Goal: Task Accomplishment & Management: Manage account settings

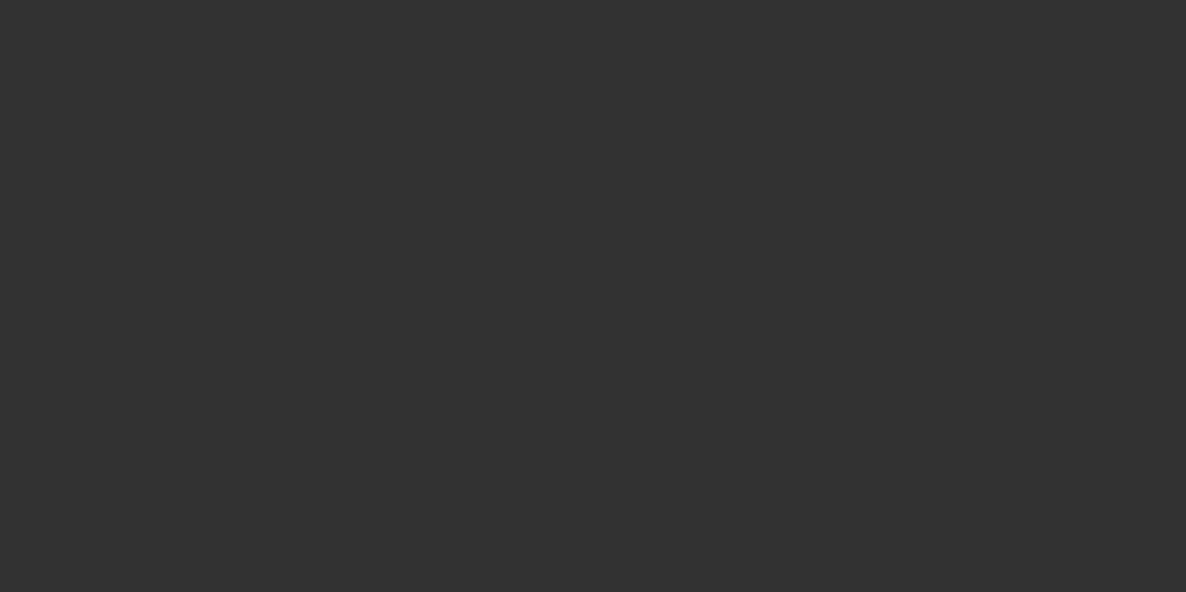
select select "4"
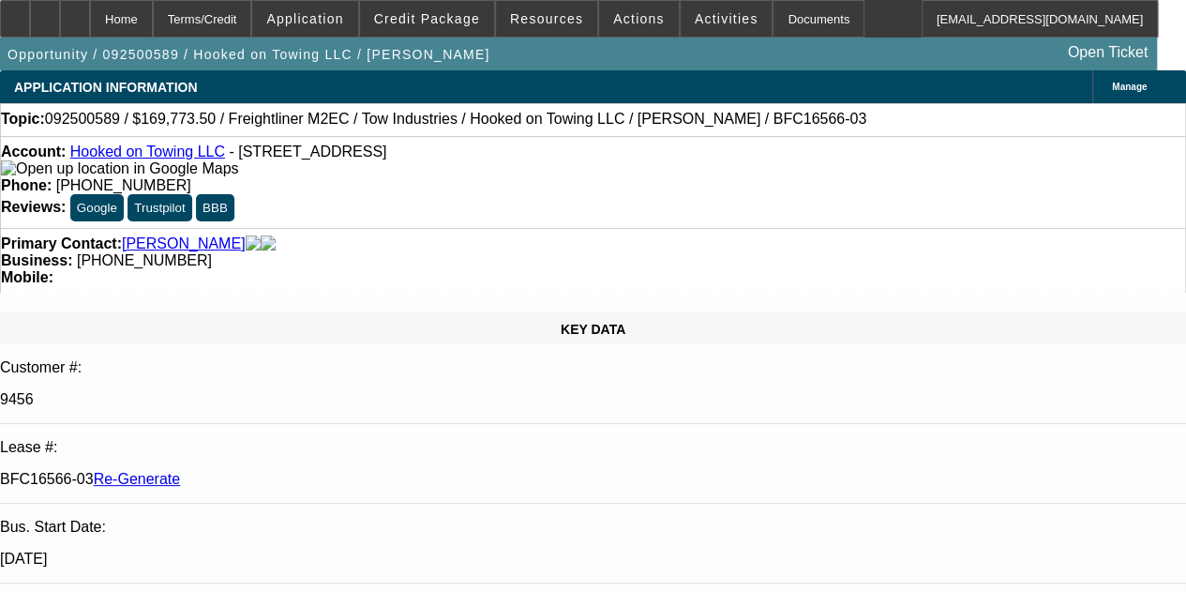
select select "0"
select select "2"
select select "0.1"
select select "4"
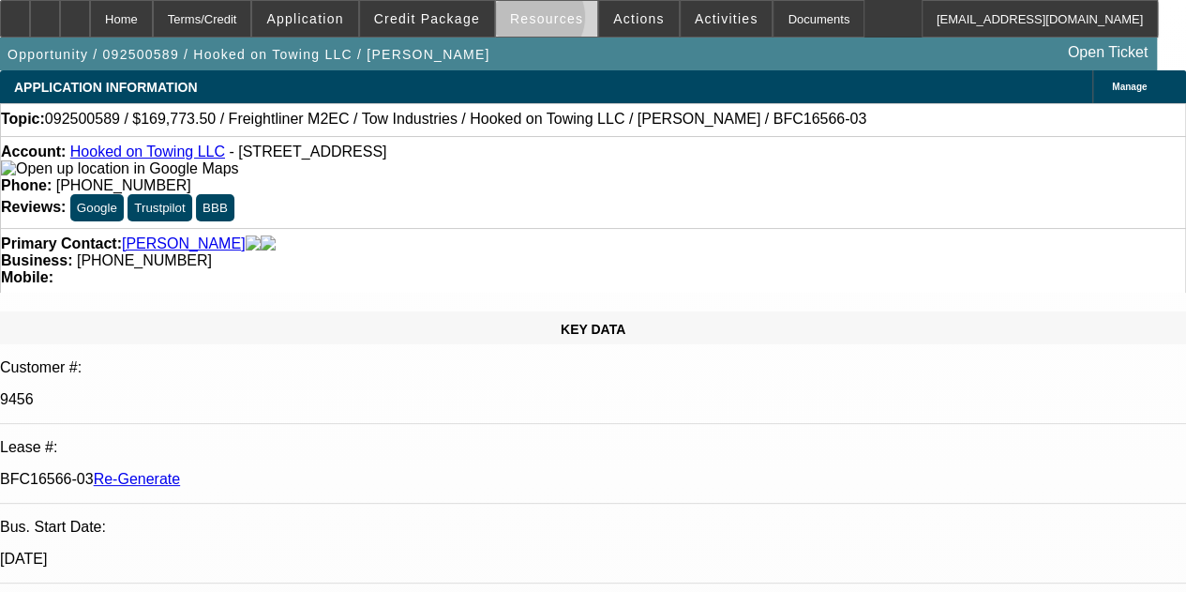
click at [536, 22] on span "Resources" at bounding box center [546, 18] width 73 height 15
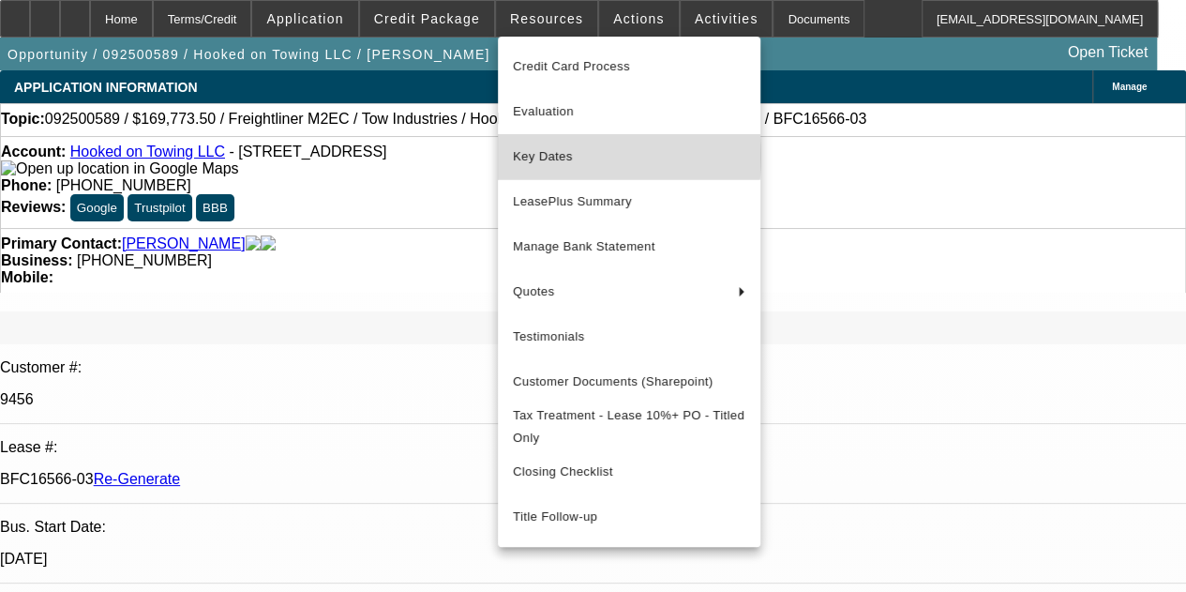
click at [549, 157] on span "Key Dates" at bounding box center [629, 156] width 233 height 23
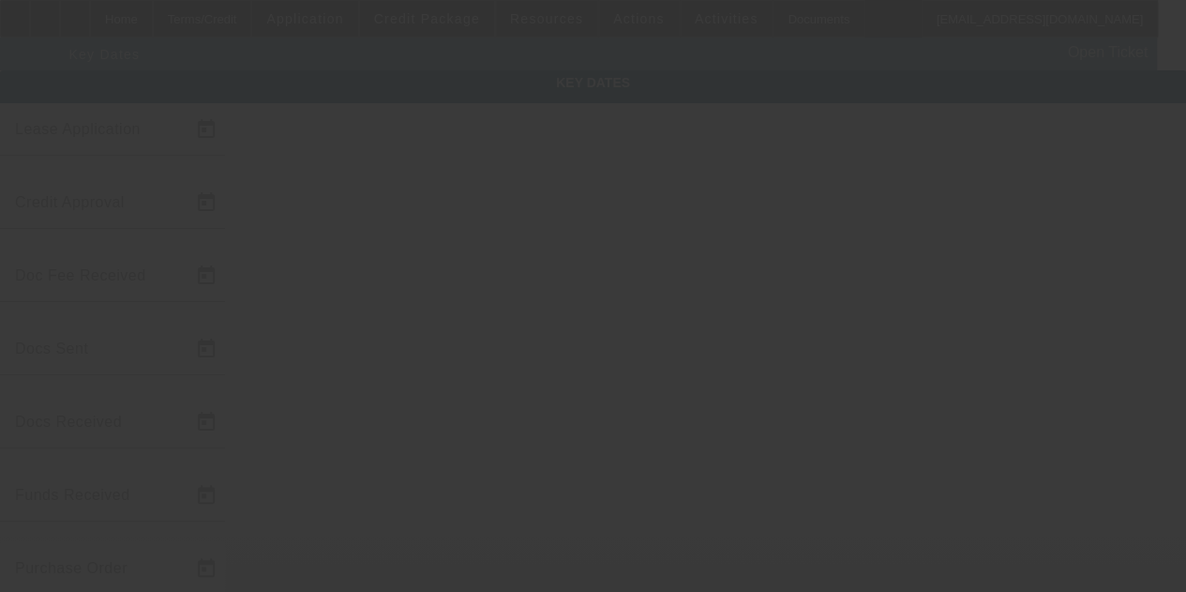
type input "9/25/2025"
type input "10/1/2025"
type input "10/2/2025"
type input "10/1/2025"
type input "10/2/2025"
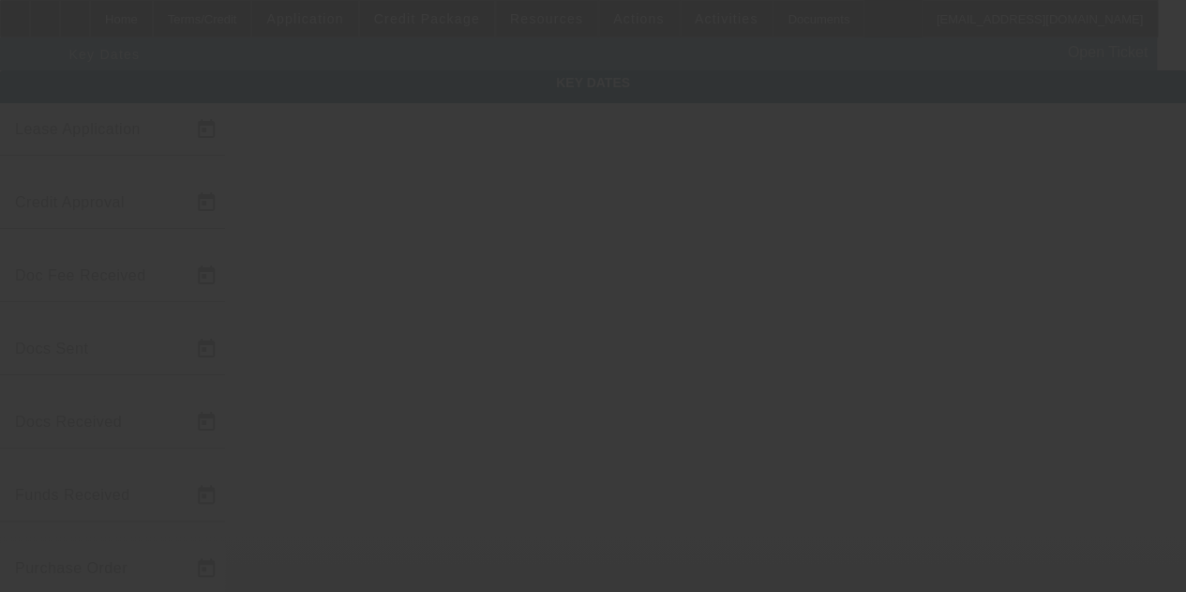
type input "10/2/2025"
type input "10/3/2025"
type input "11/1/2025"
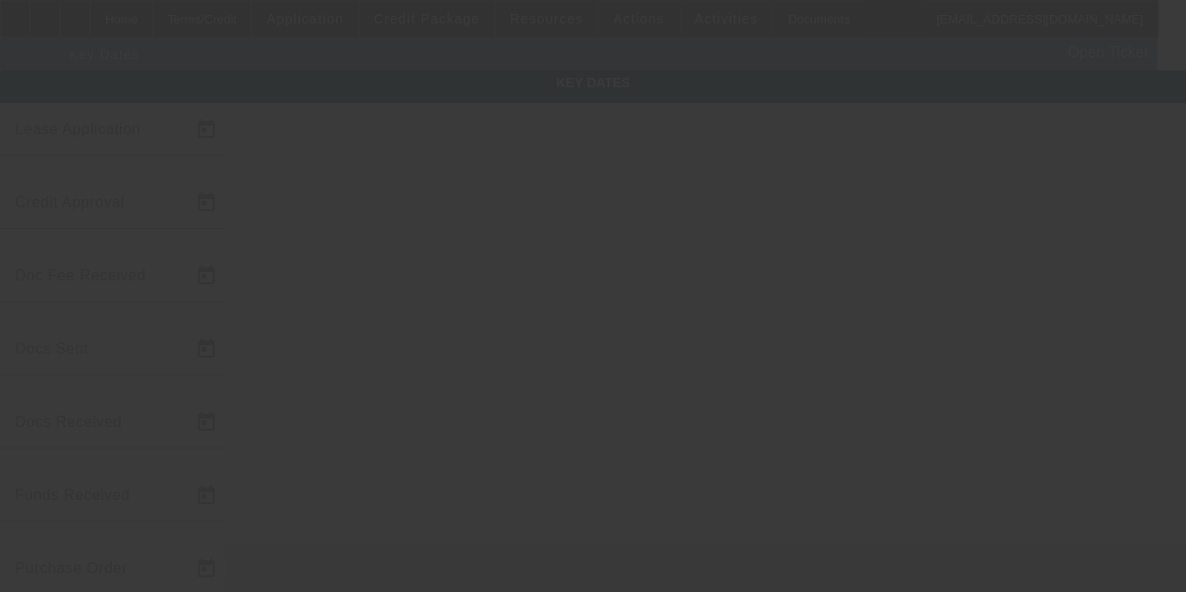
type input "12/1/2025"
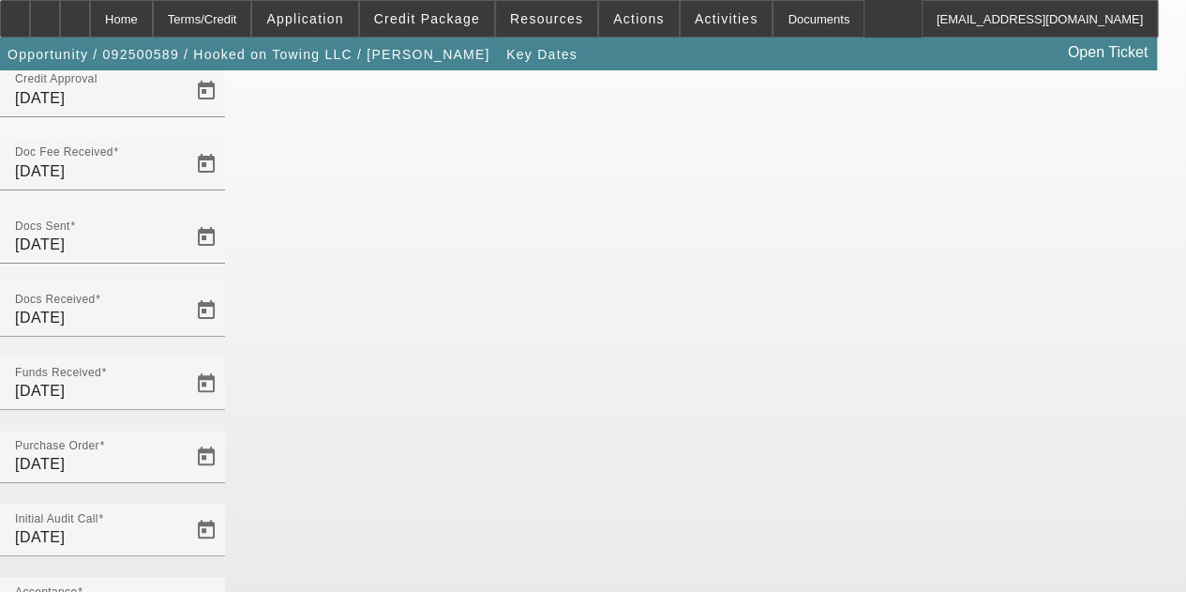
scroll to position [121, 0]
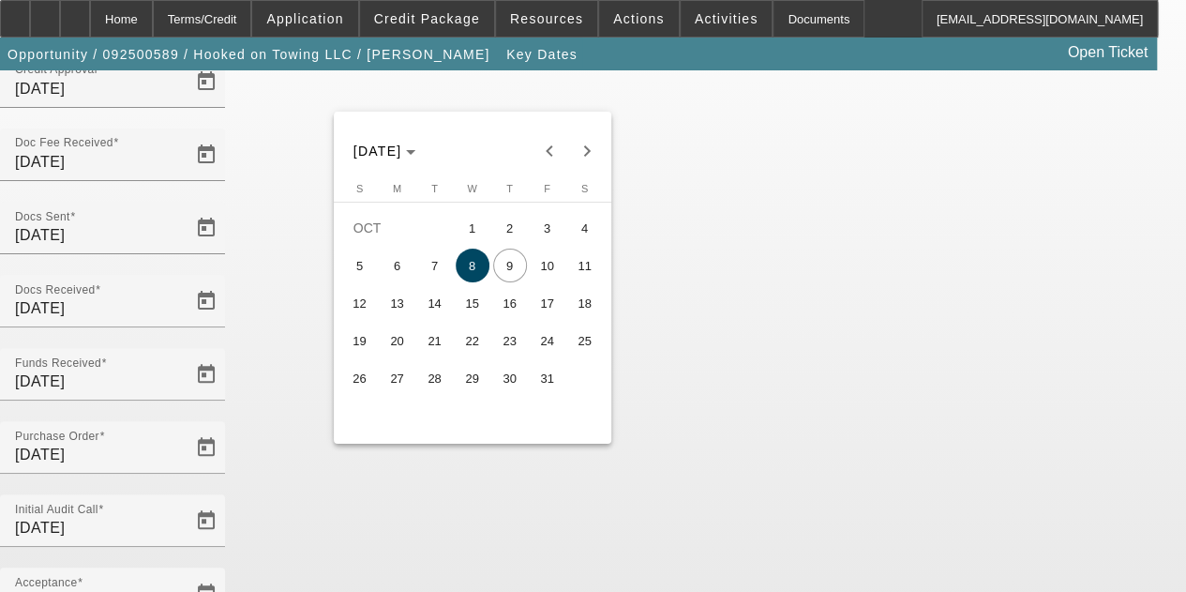
click at [541, 274] on span "10" at bounding box center [548, 266] width 34 height 34
type input "10/10/2025"
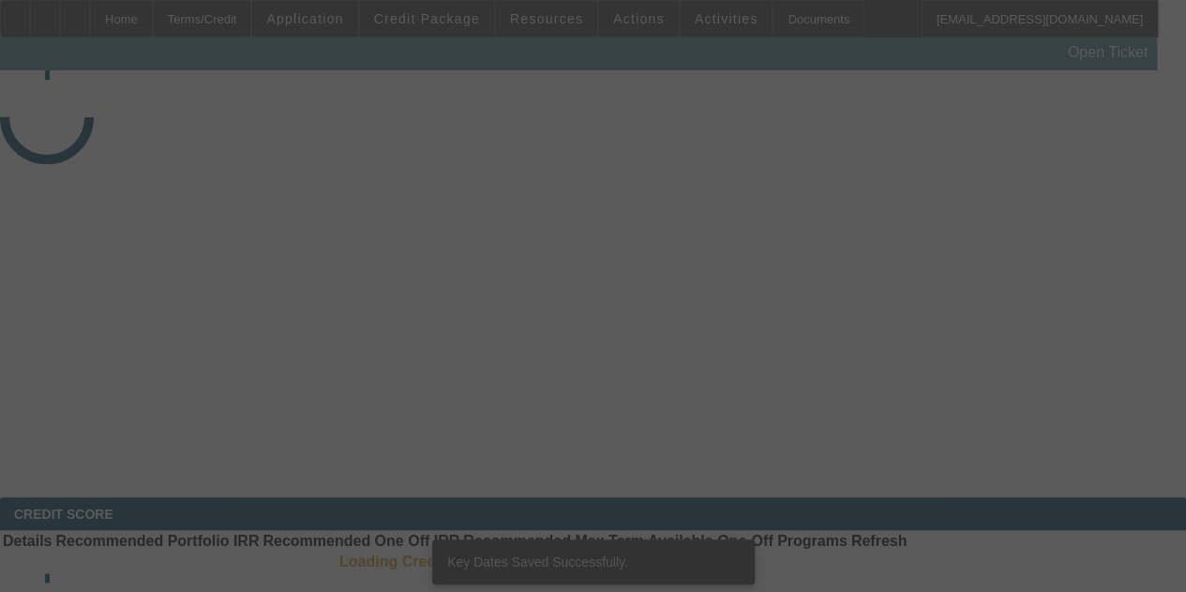
select select "4"
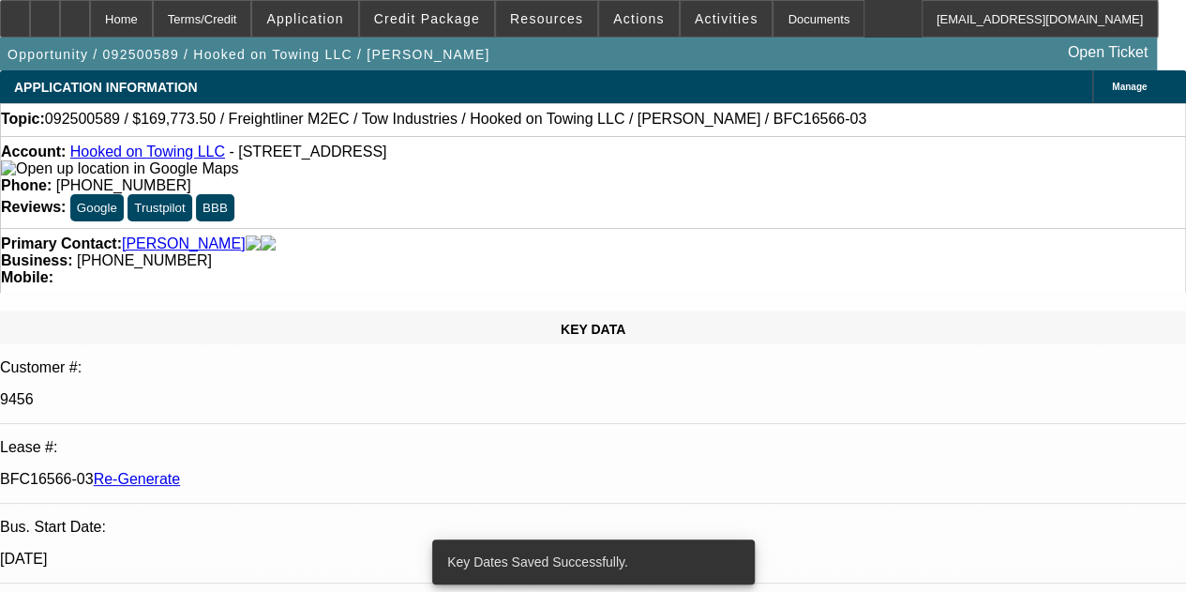
select select "0"
select select "2"
select select "0.1"
select select "4"
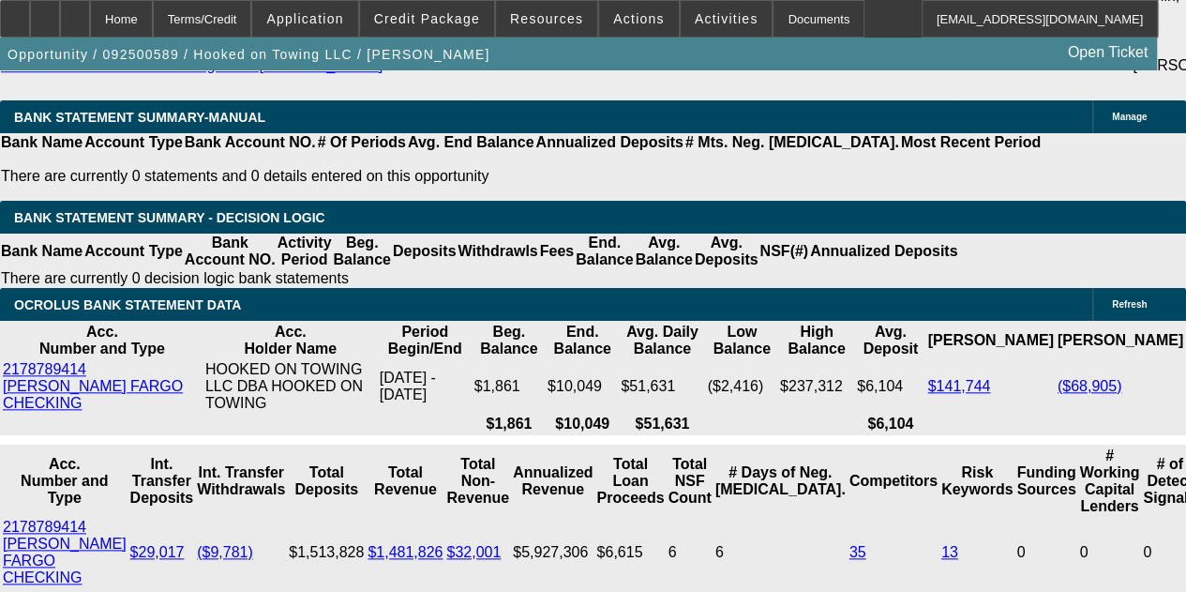
scroll to position [4660, 0]
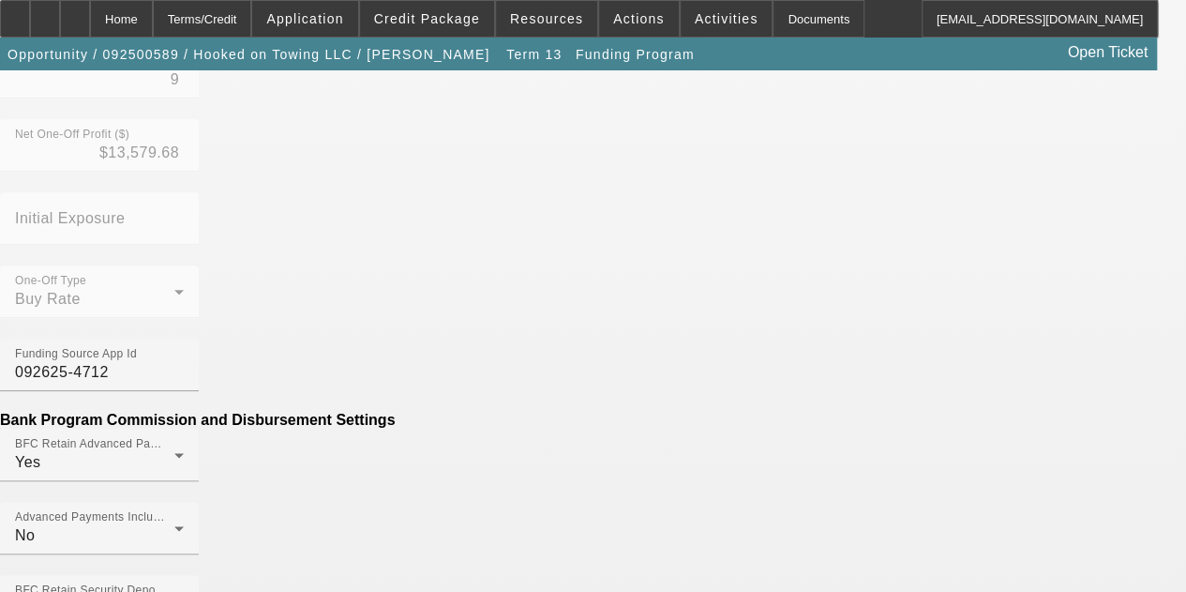
scroll to position [881, 0]
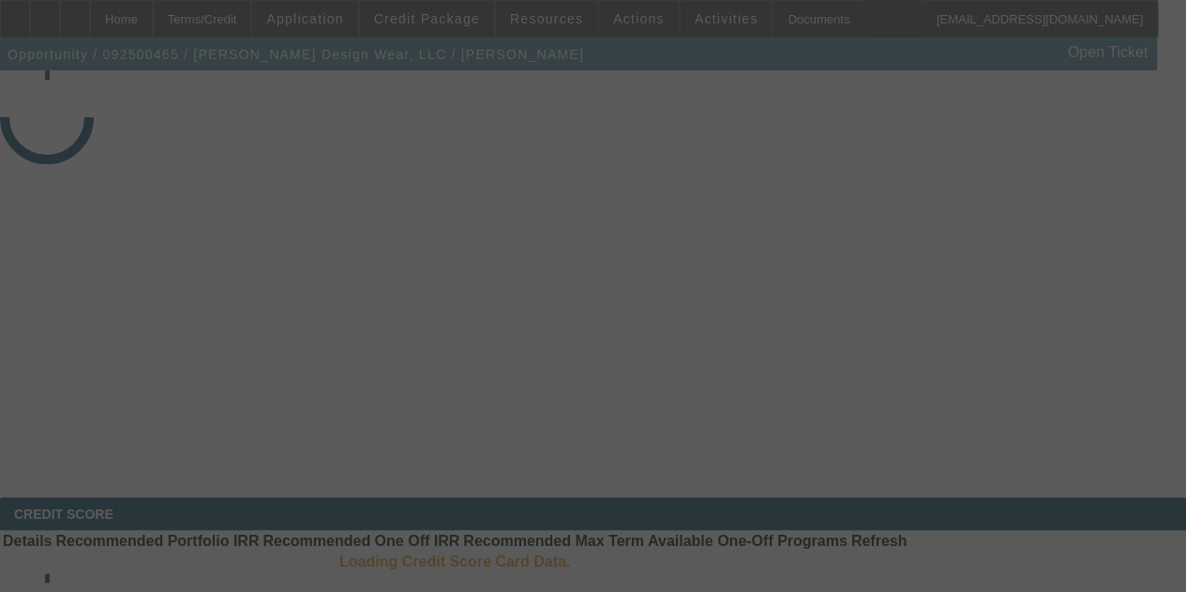
select select "3"
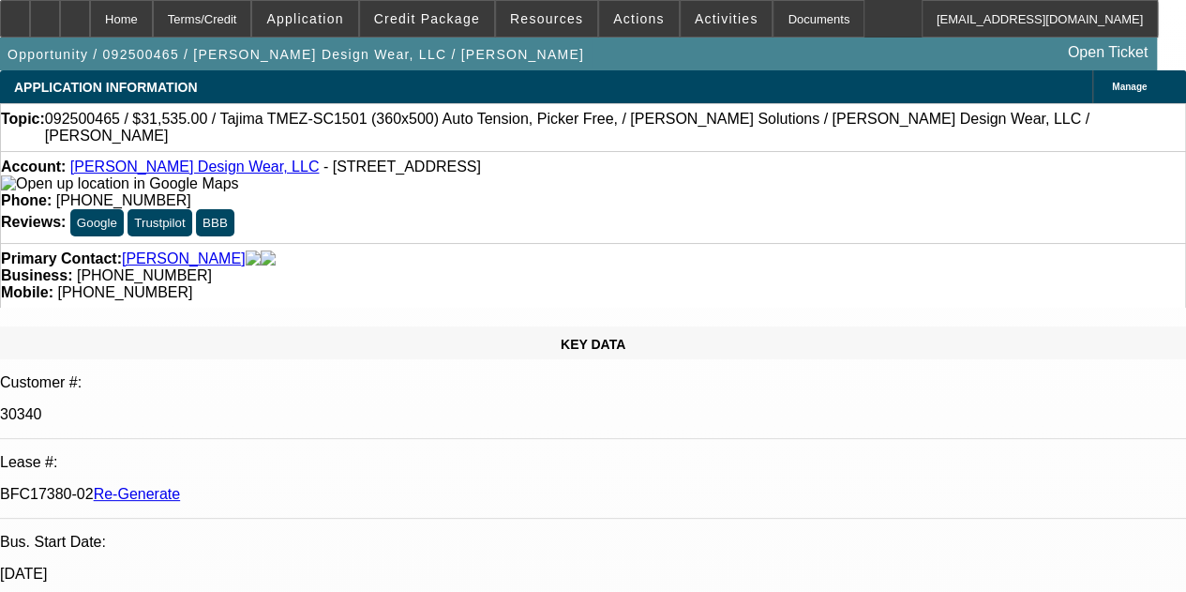
select select "0"
select select "2"
select select "0"
select select "6"
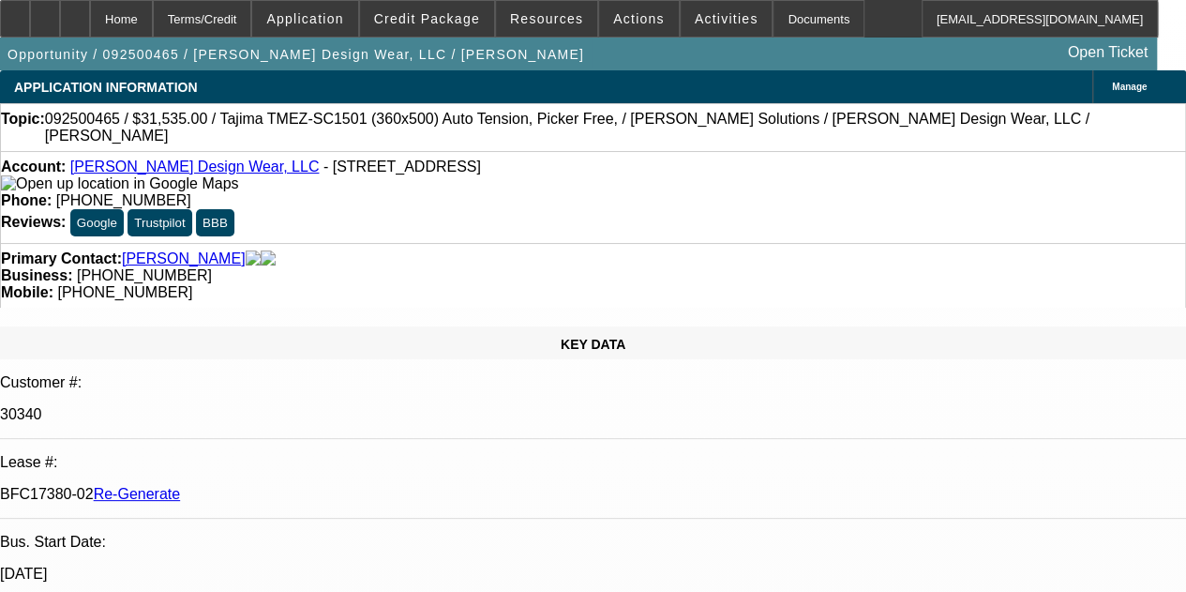
click at [570, 67] on div "Opportunity / 092500465 / Baker Design Wear, LLC / McLaughlin, James Open Ticket" at bounding box center [578, 54] width 1157 height 33
click at [773, 8] on div "Documents" at bounding box center [819, 19] width 92 height 38
click at [615, 14] on span "Actions" at bounding box center [639, 18] width 52 height 15
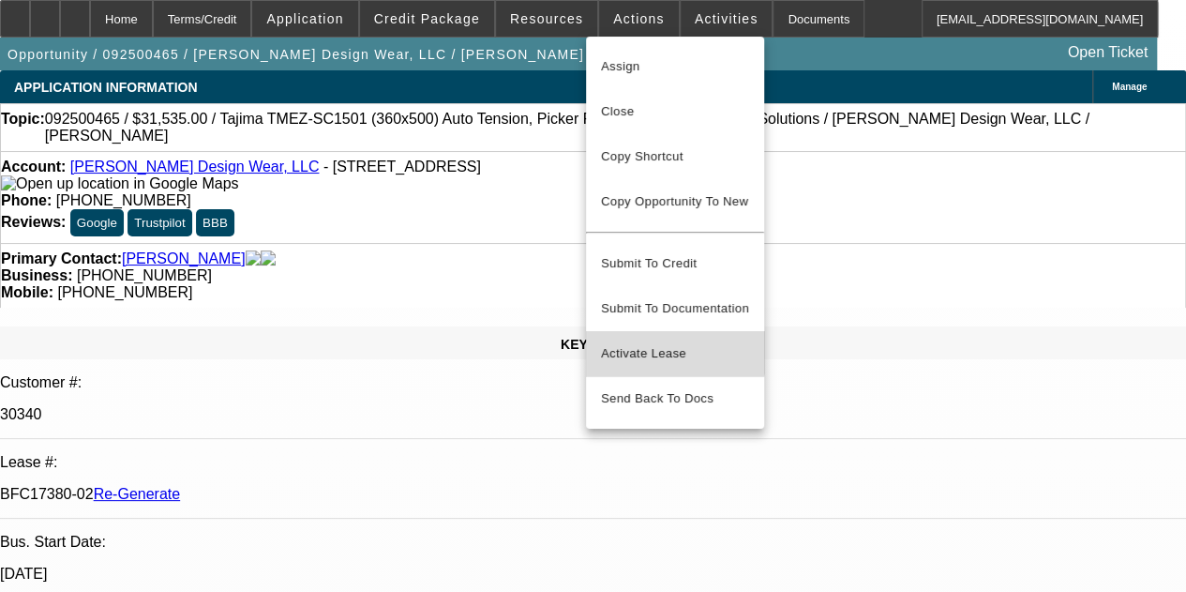
click at [631, 342] on span "Activate Lease" at bounding box center [675, 353] width 148 height 23
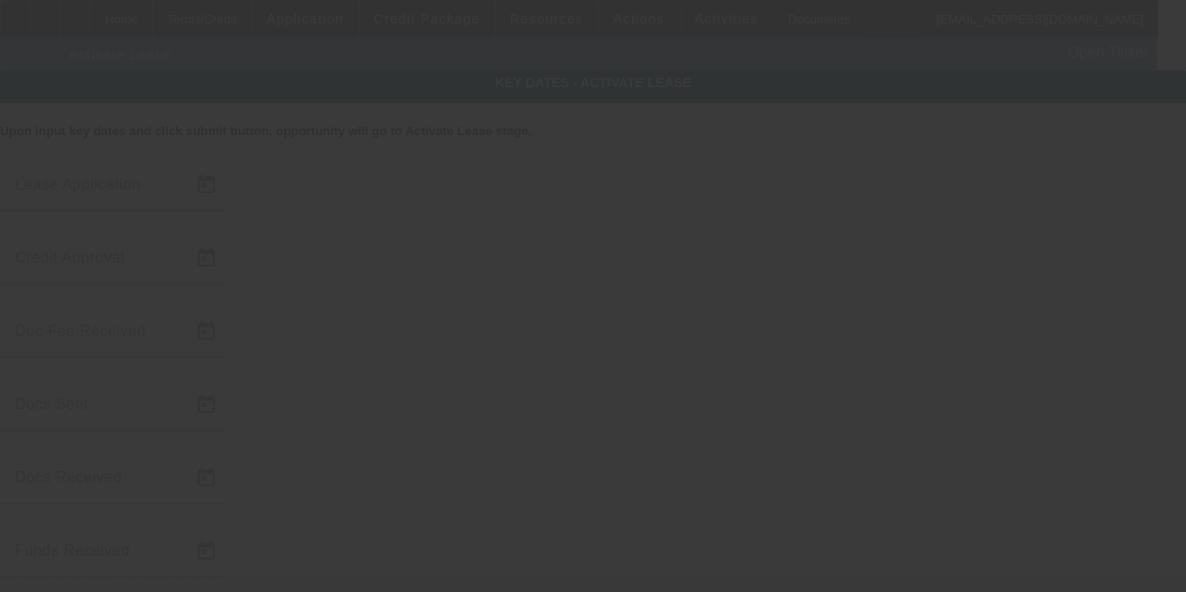
type input "9/22/2025"
type input "9/23/2025"
type input "9/24/2025"
type input "9/25/2025"
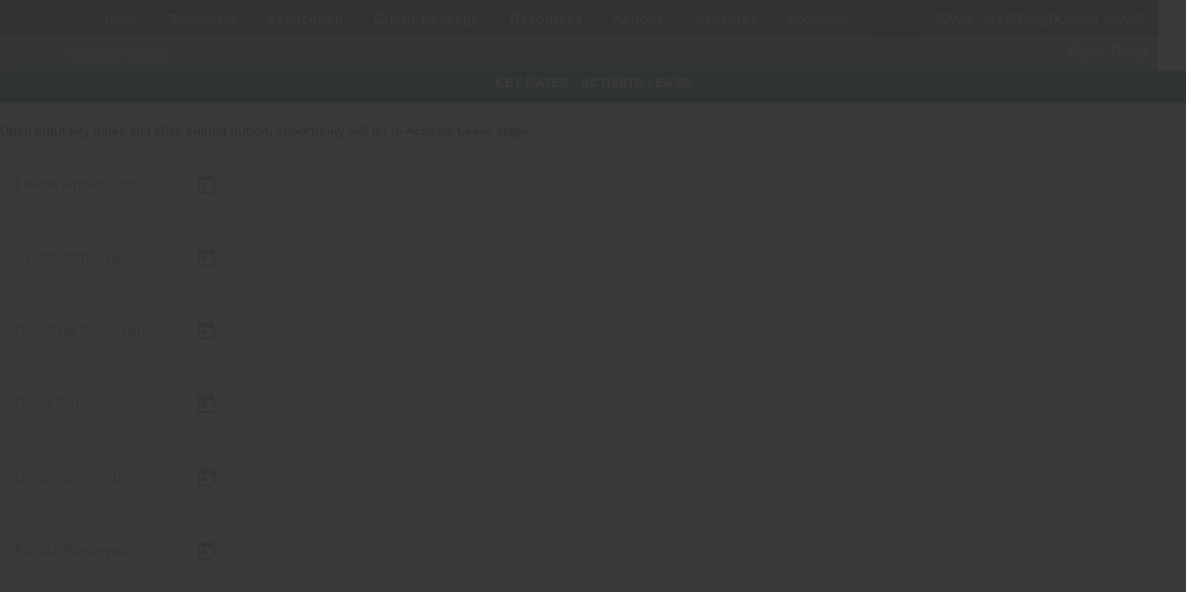
type input "9/25/2025"
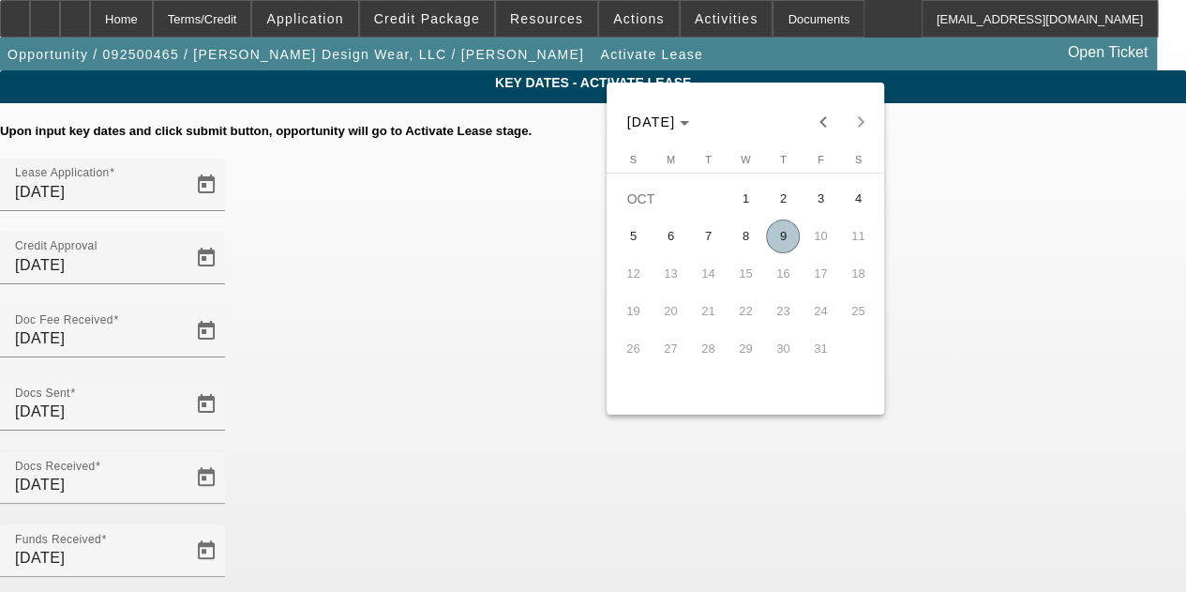
click at [780, 236] on span "9" at bounding box center [783, 236] width 34 height 34
type input "10/9/2025"
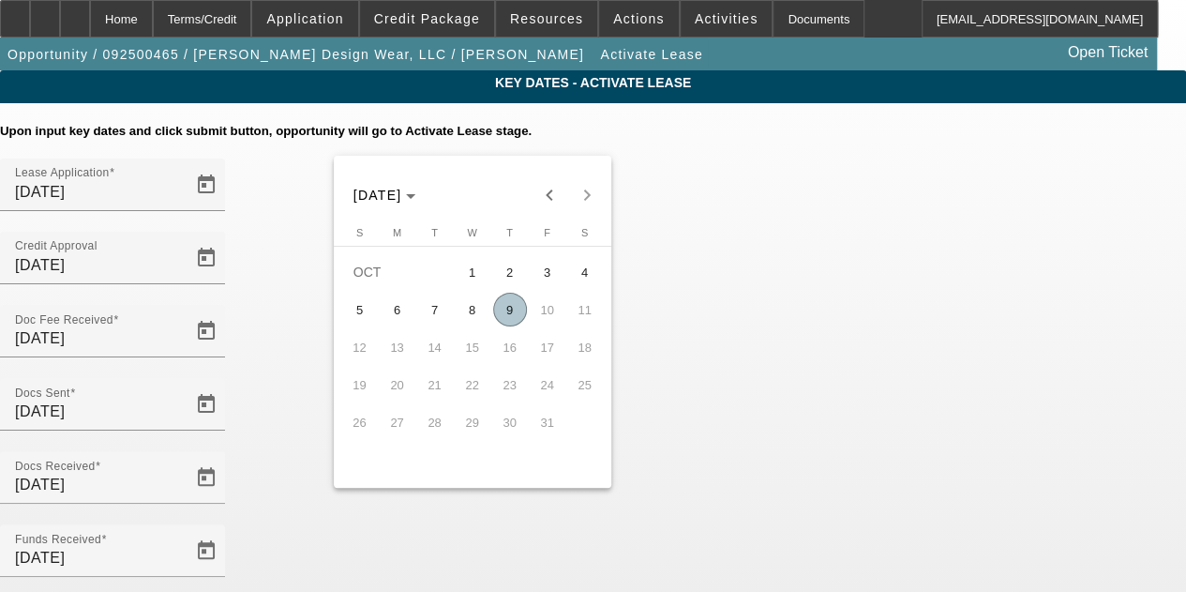
click at [508, 321] on span "9" at bounding box center [510, 310] width 34 height 34
type input "10/9/2025"
type input "11/1/2025"
type input "12/1/2025"
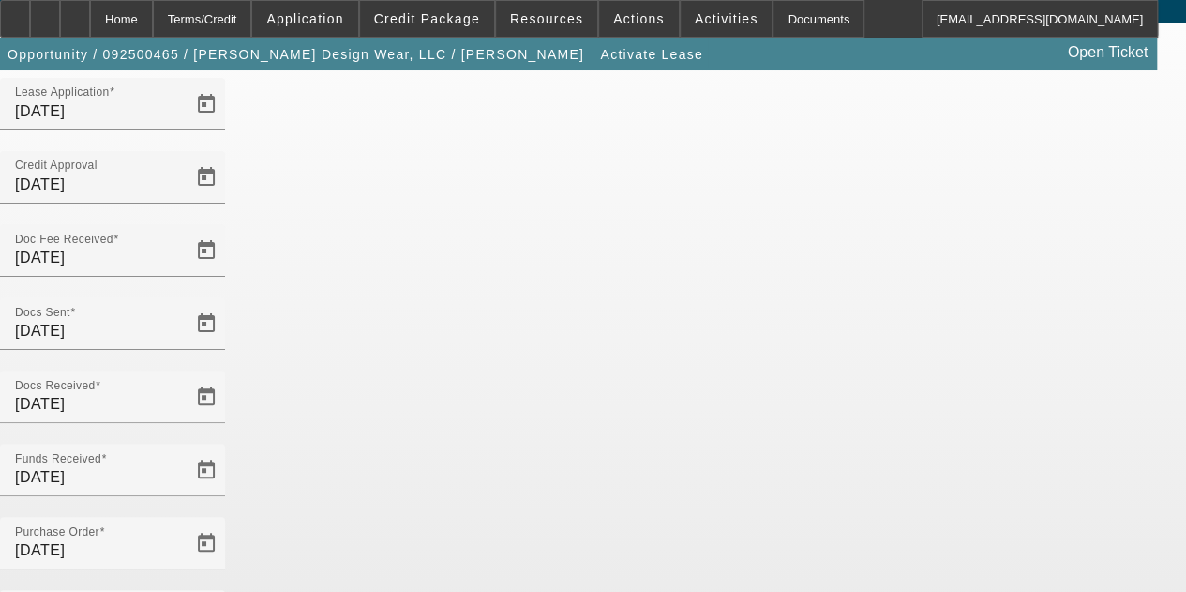
scroll to position [193, 0]
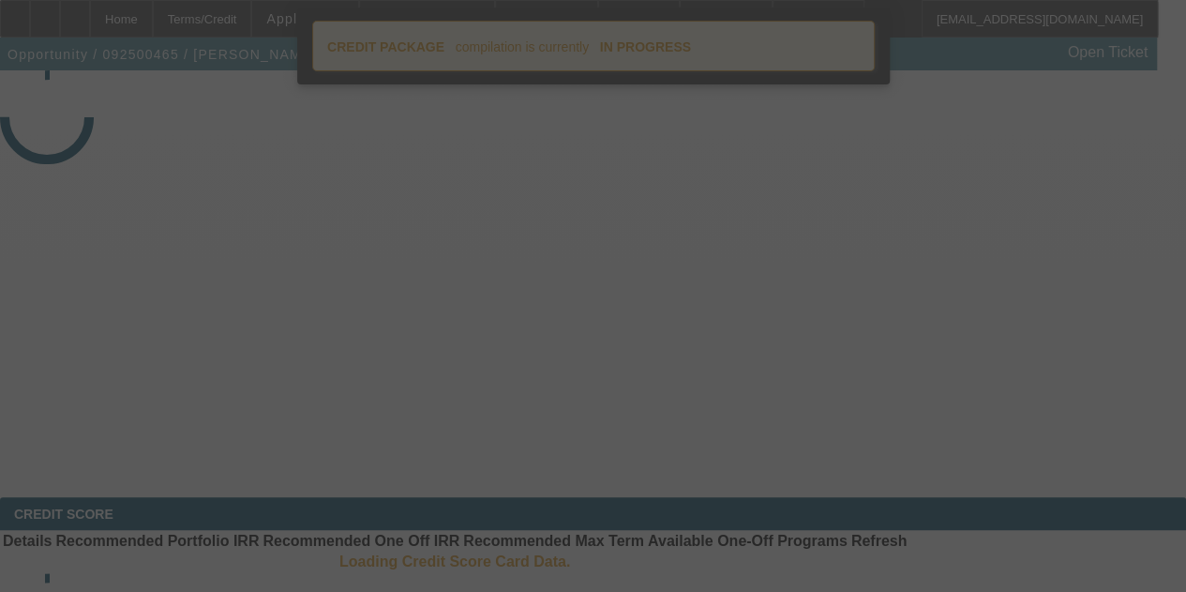
select select "4"
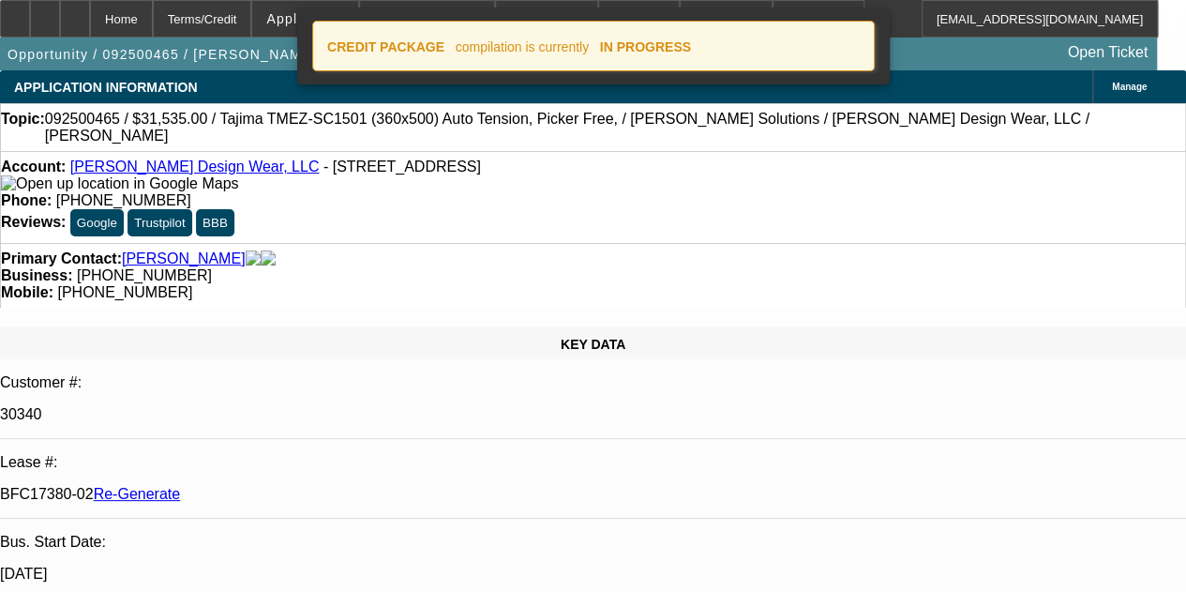
select select "0"
select select "2"
select select "0"
select select "6"
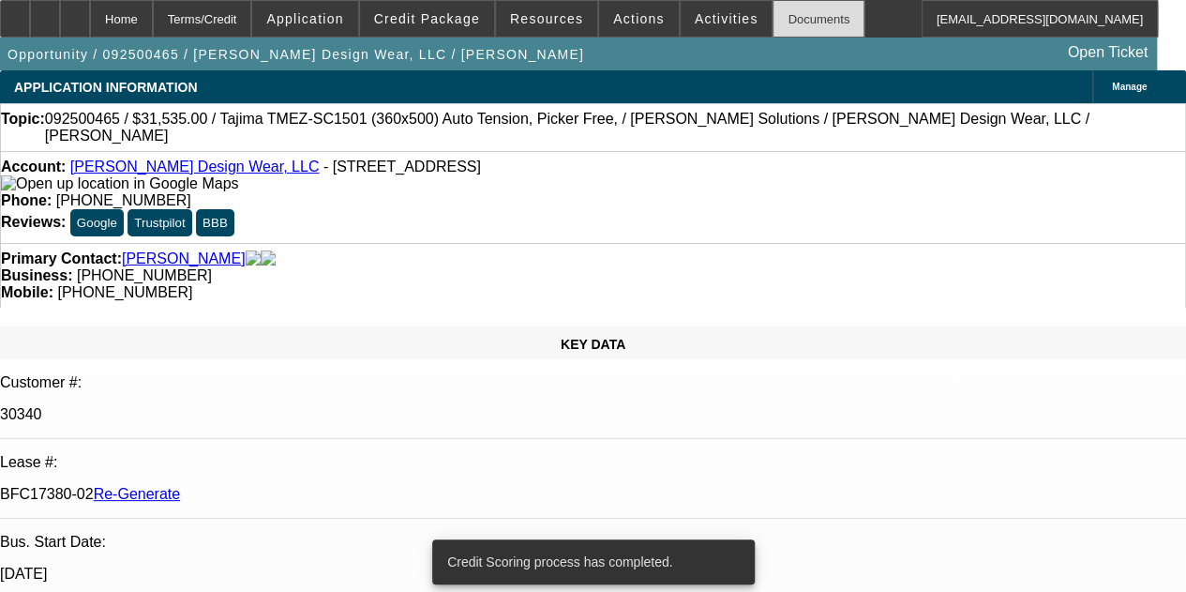
click at [775, 14] on div "Documents" at bounding box center [819, 19] width 92 height 38
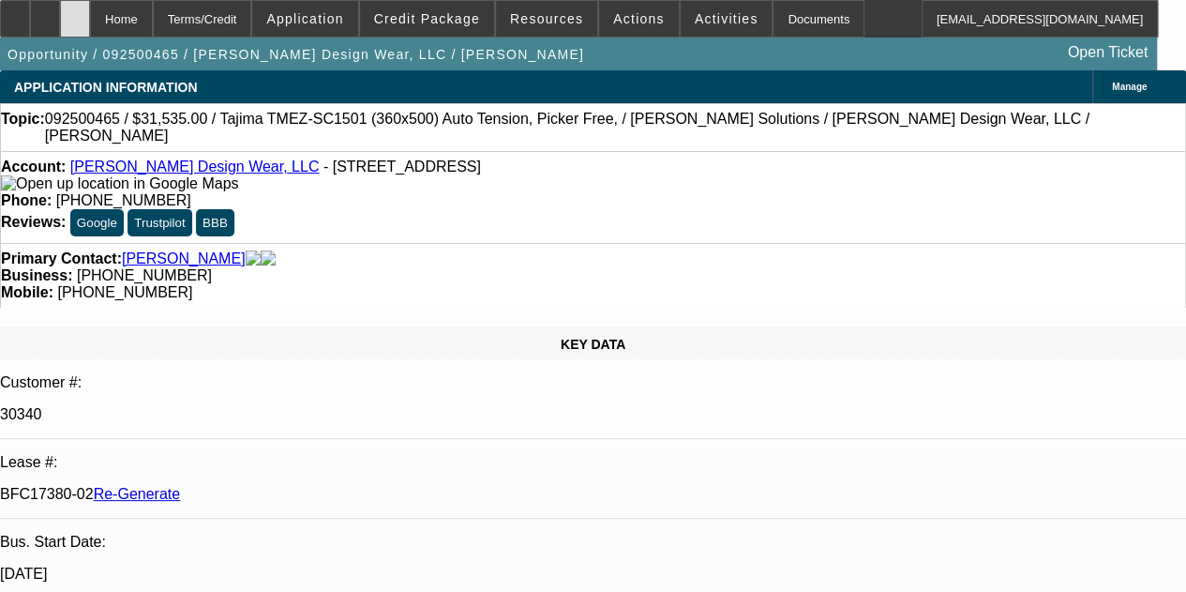
click at [90, 23] on div at bounding box center [75, 19] width 30 height 38
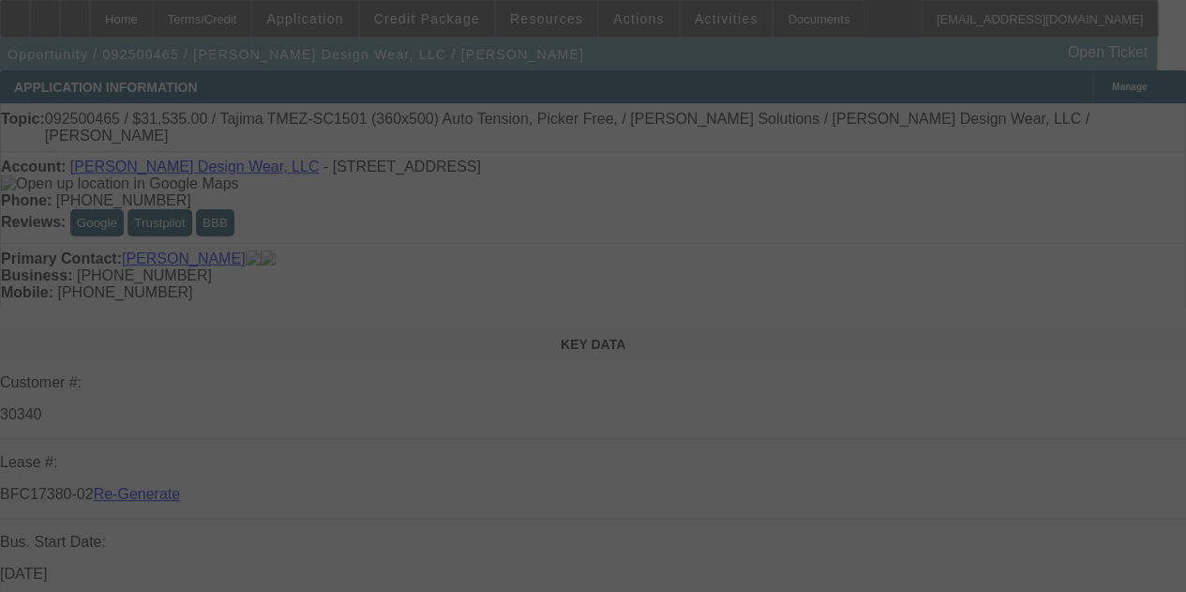
select select "4"
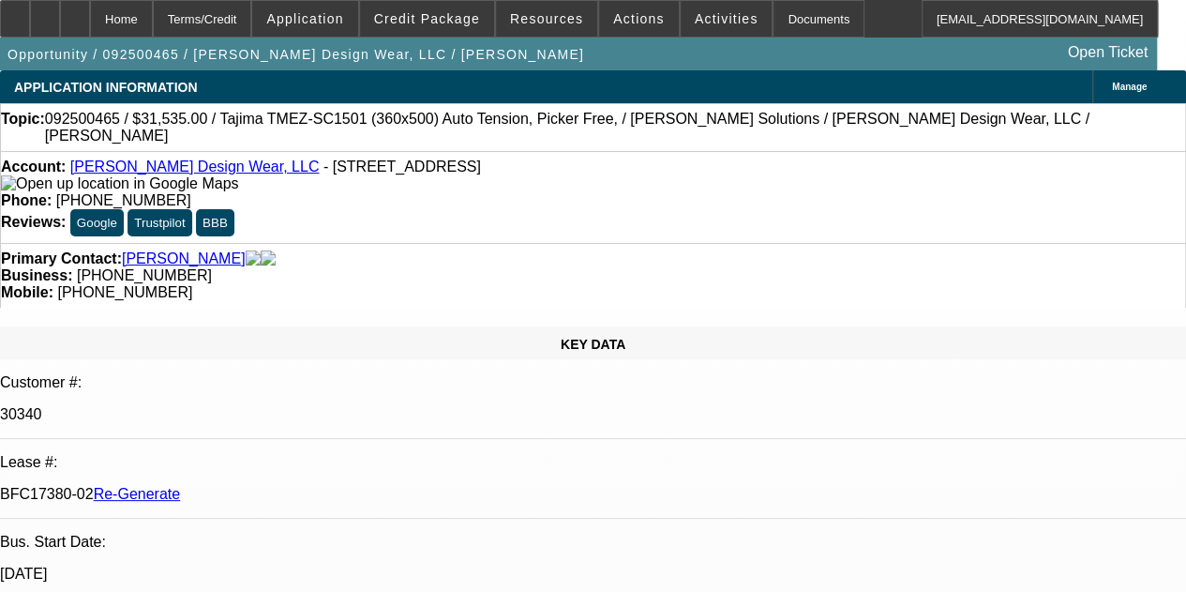
select select "0"
select select "2"
select select "0"
select select "6"
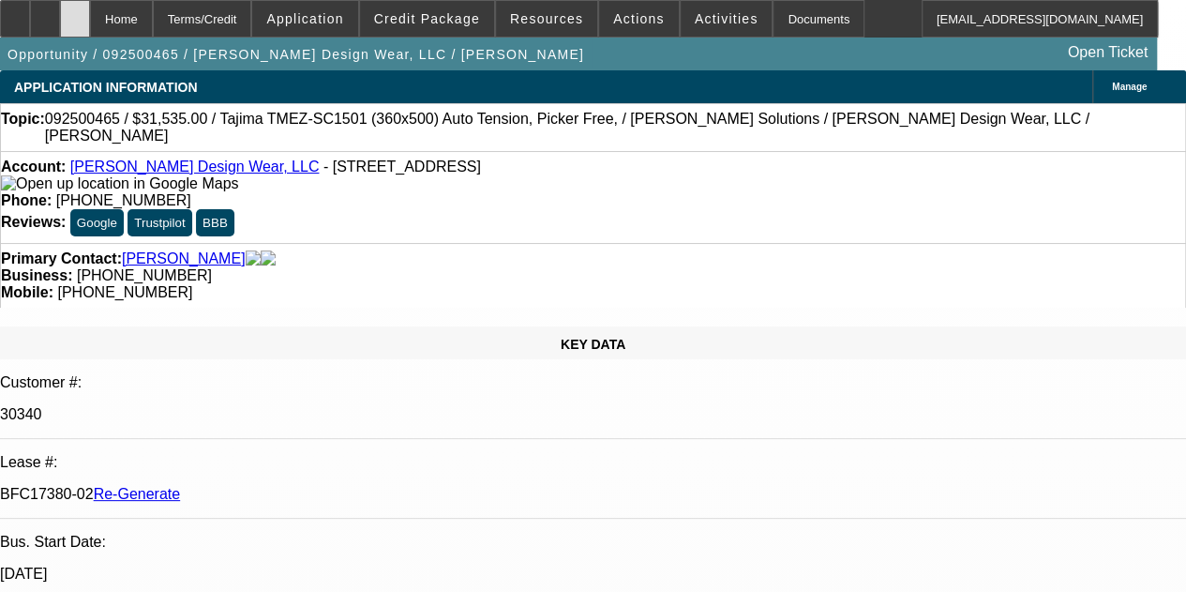
click at [90, 10] on div at bounding box center [75, 19] width 30 height 38
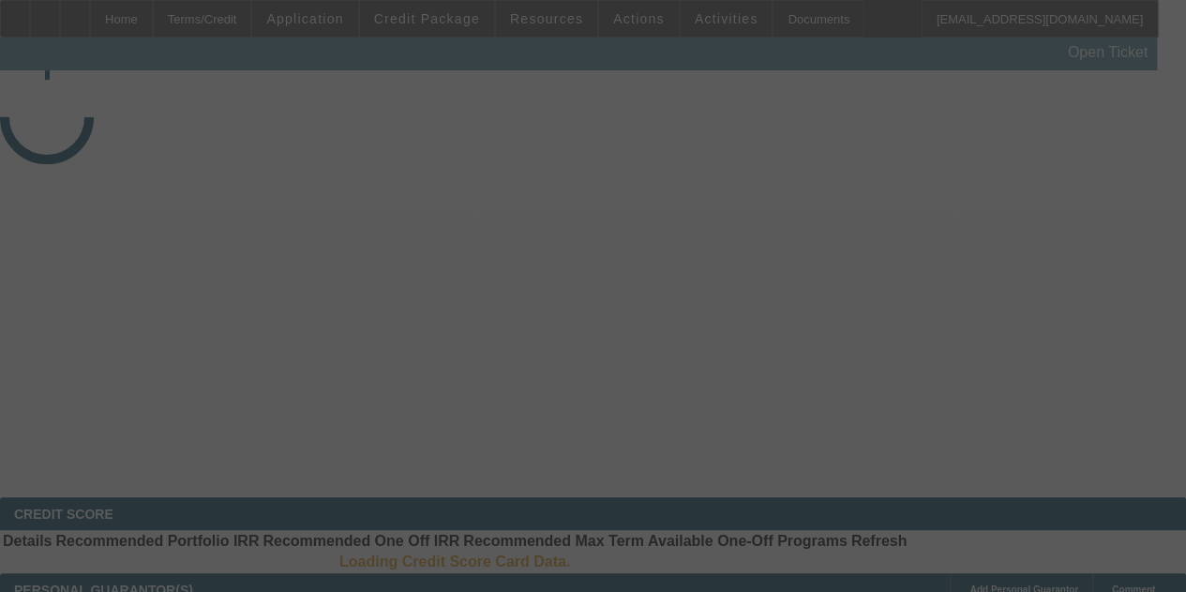
select select "4"
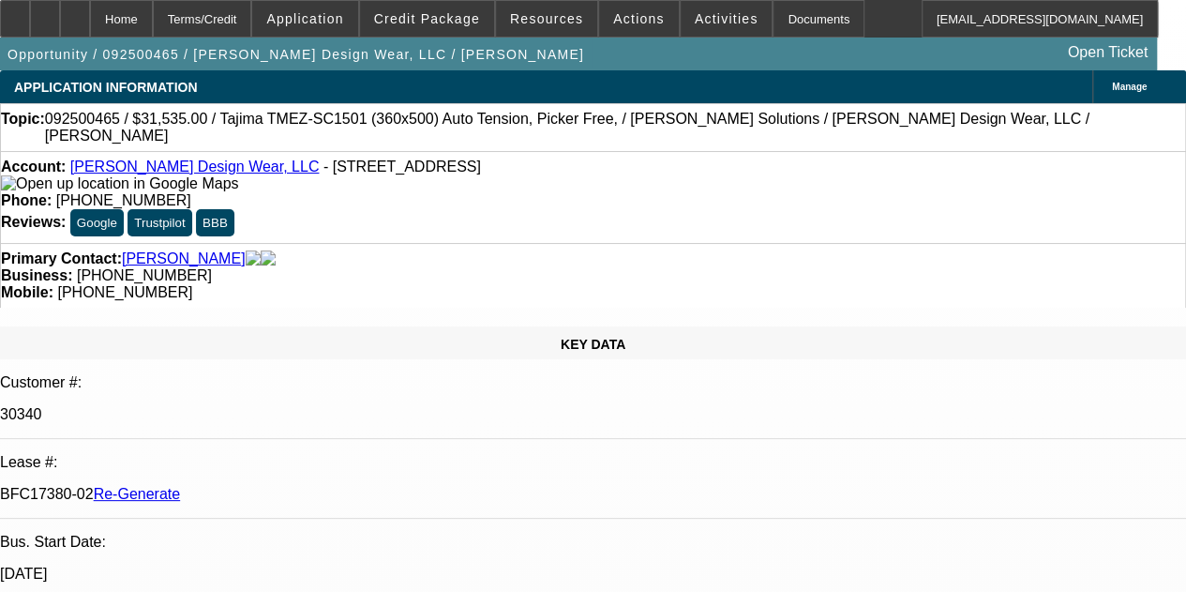
select select "0"
select select "2"
select select "0"
select select "6"
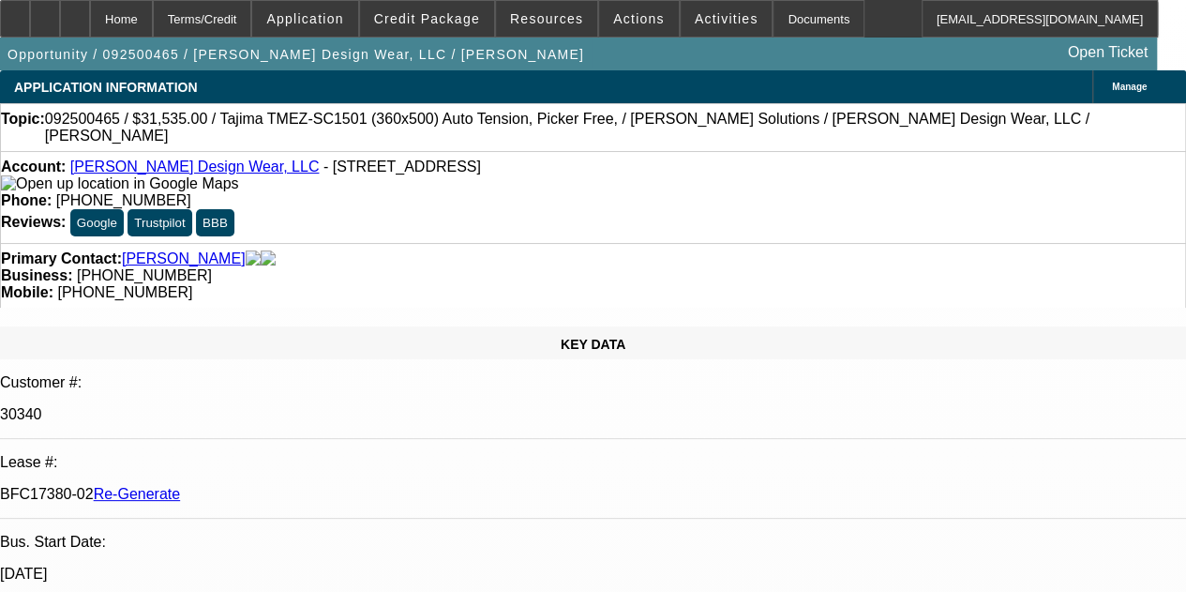
click at [140, 176] on div "Account: Baker Design Wear, LLC - 221 E Main St, Greensburg, IN 47240" at bounding box center [593, 176] width 1185 height 34
click at [165, 169] on link "Baker Design Wear, LLC" at bounding box center [194, 167] width 249 height 16
click at [225, 192] on div "Account: Baker Design Wear, LLC - 221 E Main St, Greensburg, IN 47240" at bounding box center [593, 176] width 1185 height 34
click at [161, 168] on link "Baker Design Wear, LLC" at bounding box center [194, 167] width 249 height 16
click at [778, 18] on div "Documents" at bounding box center [819, 19] width 92 height 38
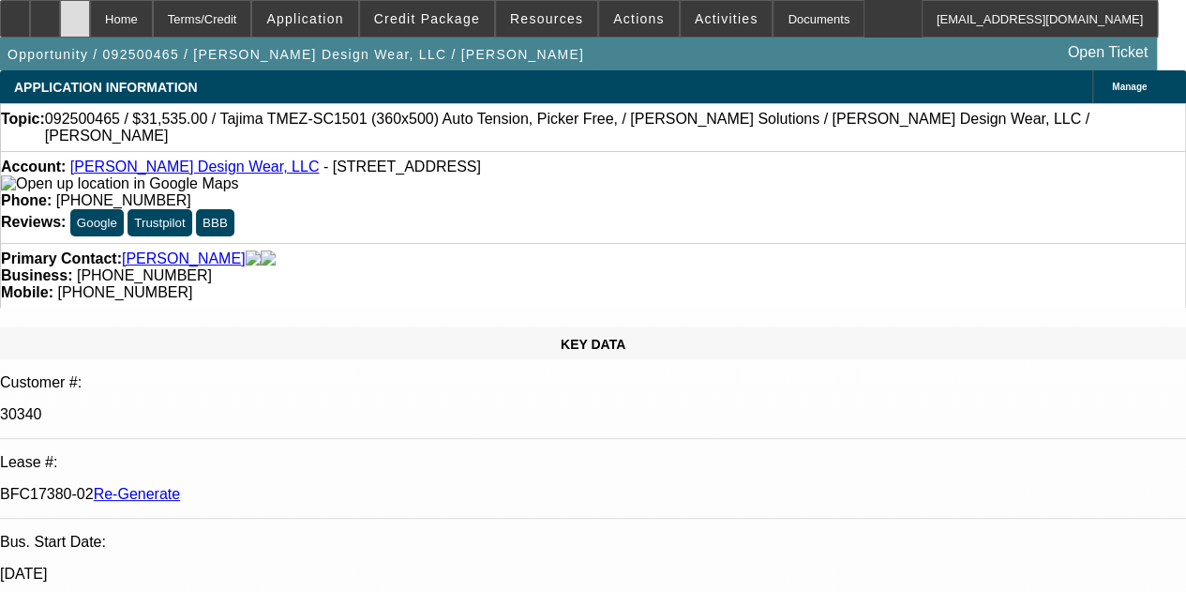
click at [90, 9] on div at bounding box center [75, 19] width 30 height 38
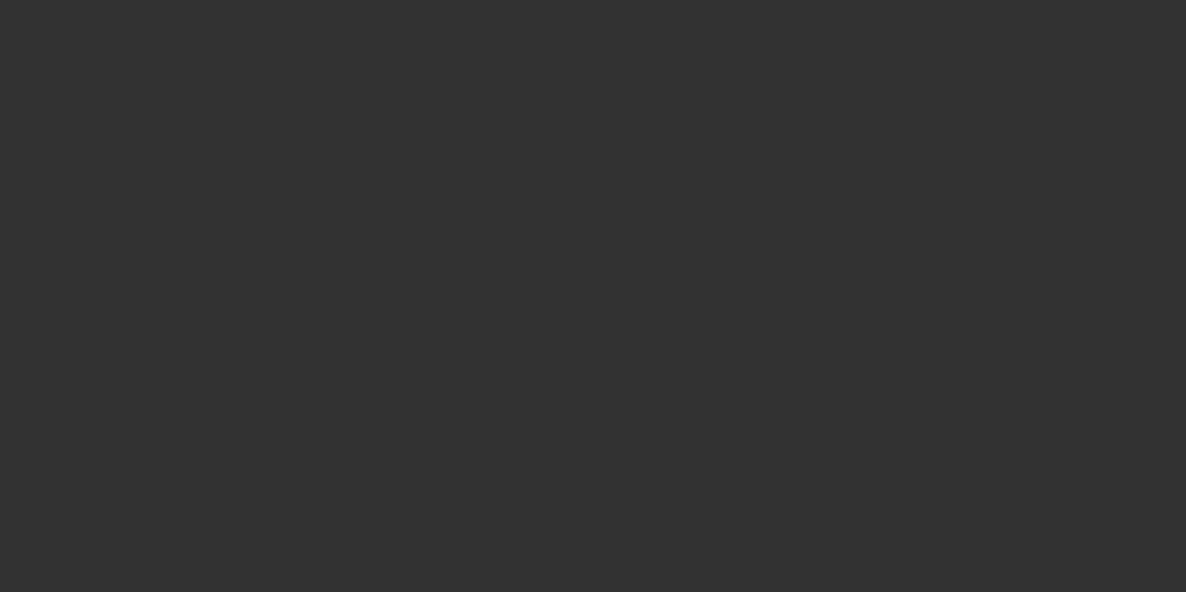
select select "3"
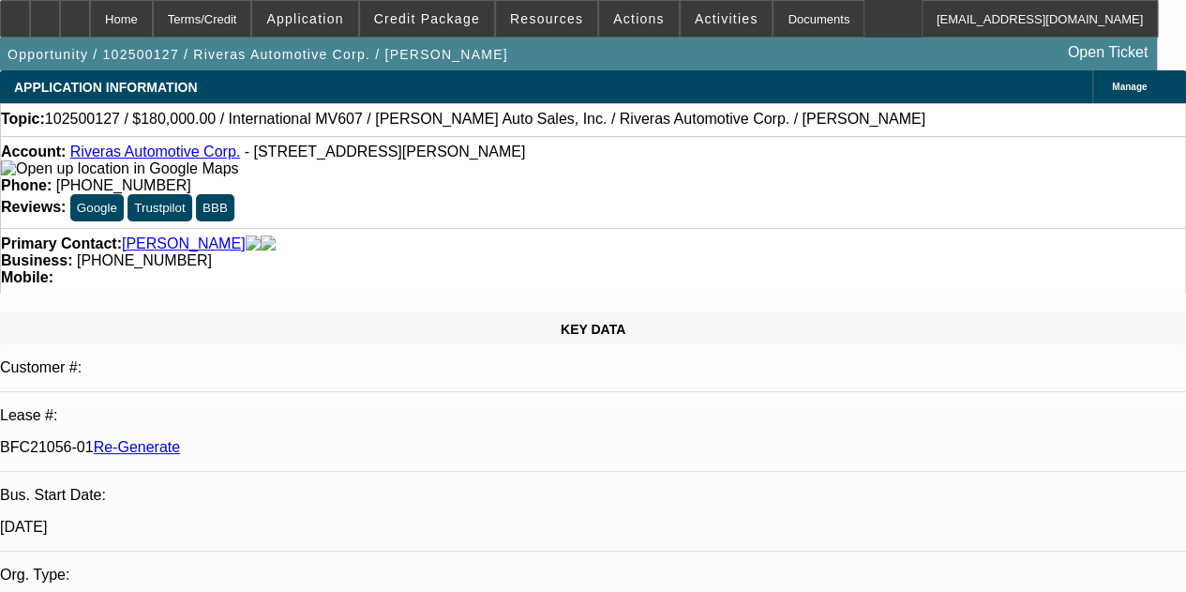
select select "0"
select select "2"
select select "0"
select select "6"
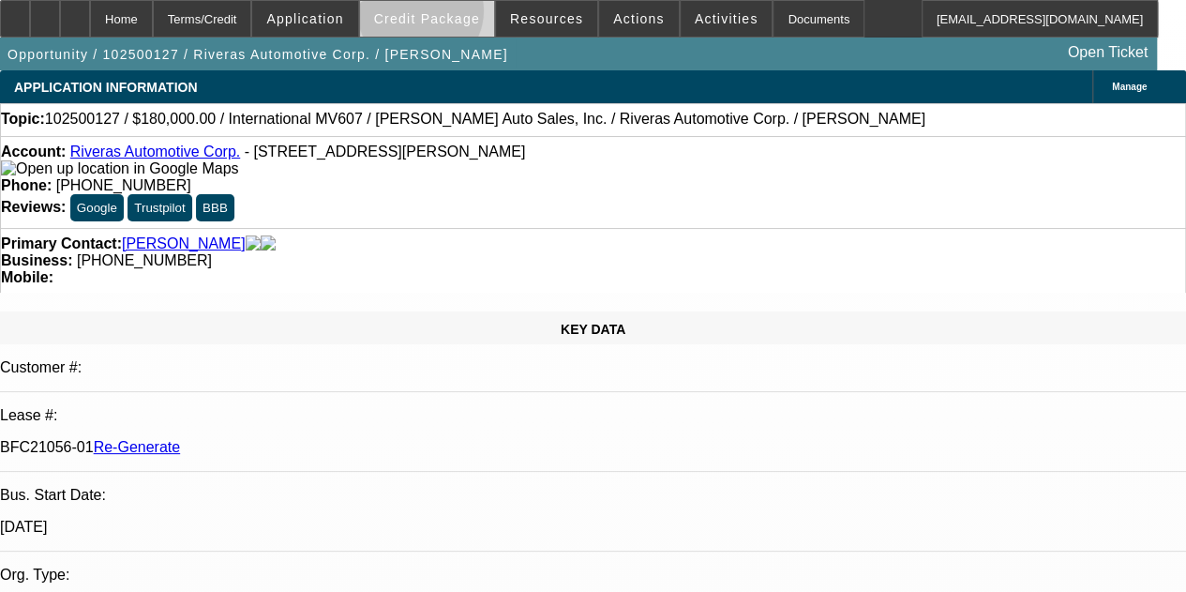
click at [446, 9] on button "Credit Package" at bounding box center [427, 19] width 134 height 36
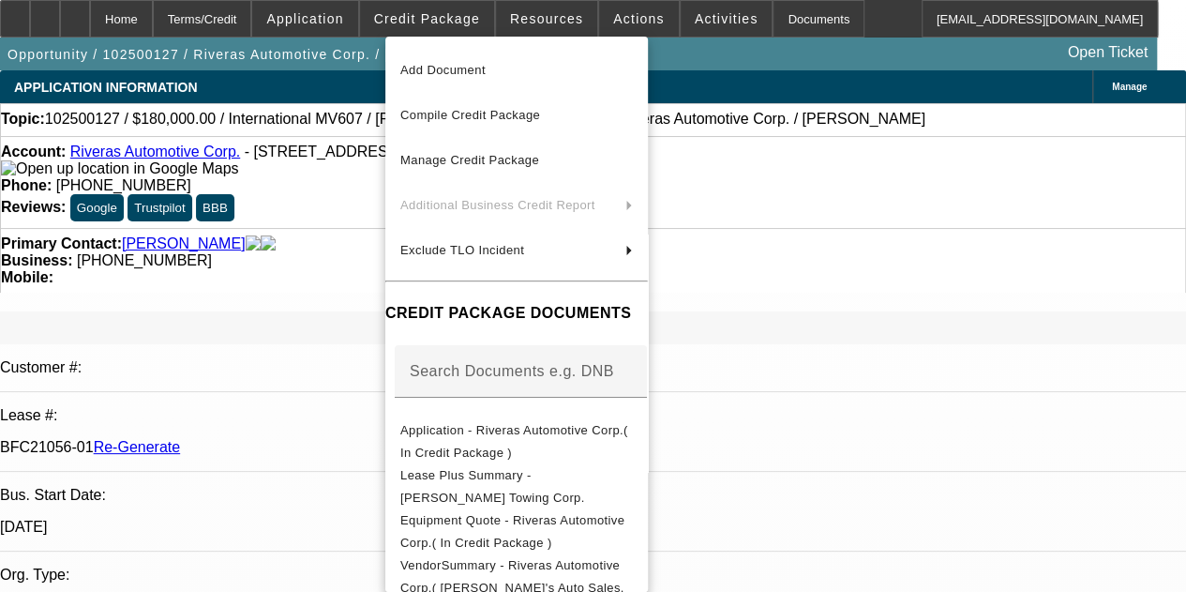
scroll to position [36, 0]
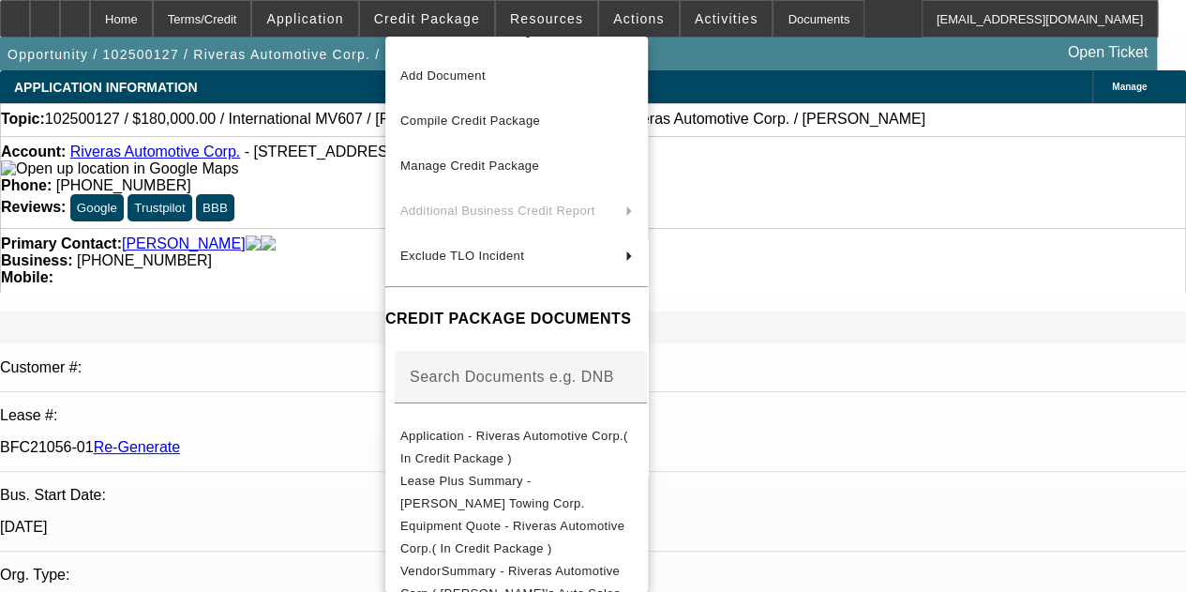
click at [857, 16] on div at bounding box center [593, 296] width 1186 height 592
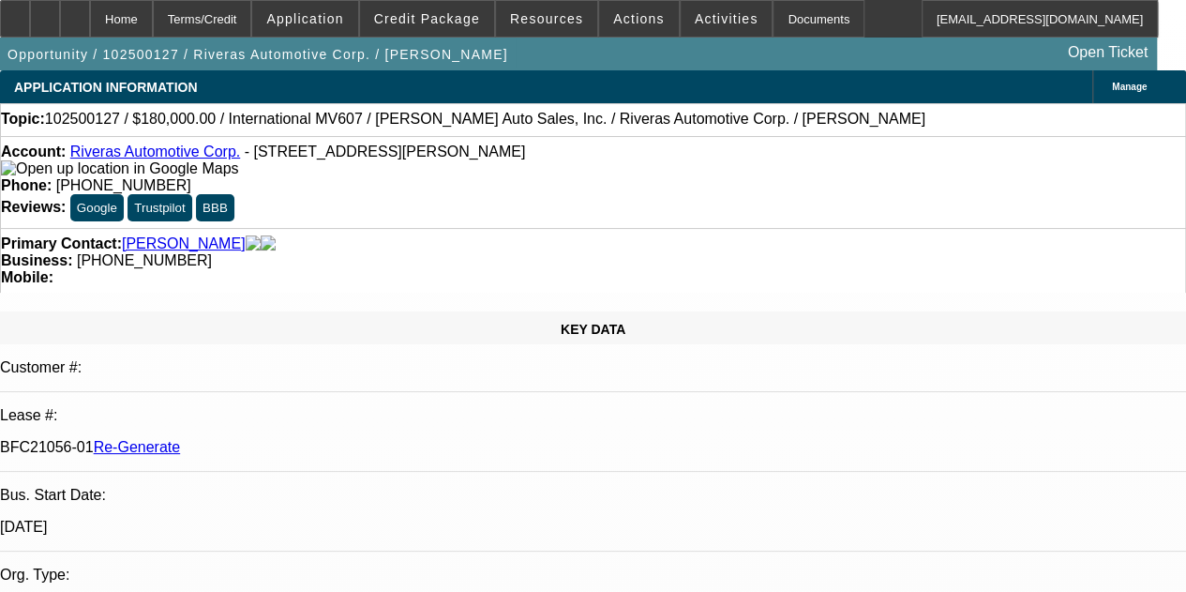
click at [852, 43] on div "Opportunity / 102500127 / Riveras Automotive Corp. / [PERSON_NAME] Open Ticket" at bounding box center [578, 54] width 1157 height 33
click at [15, 12] on icon at bounding box center [15, 12] width 0 height 0
click at [688, 5] on span at bounding box center [727, 18] width 92 height 45
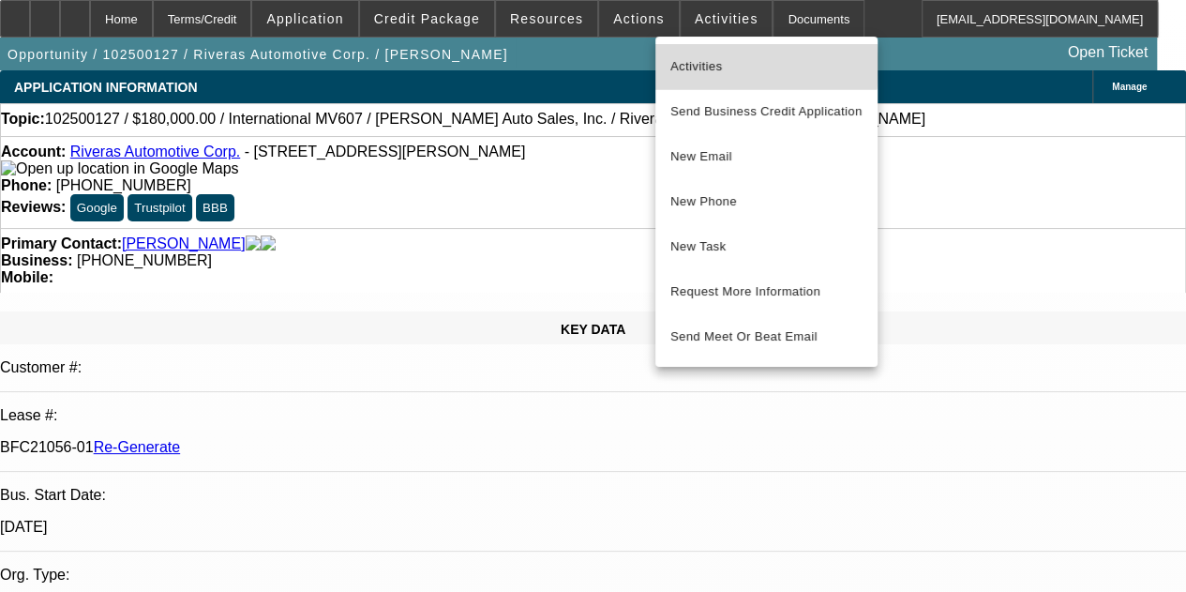
click at [689, 62] on span "Activities" at bounding box center [767, 66] width 192 height 23
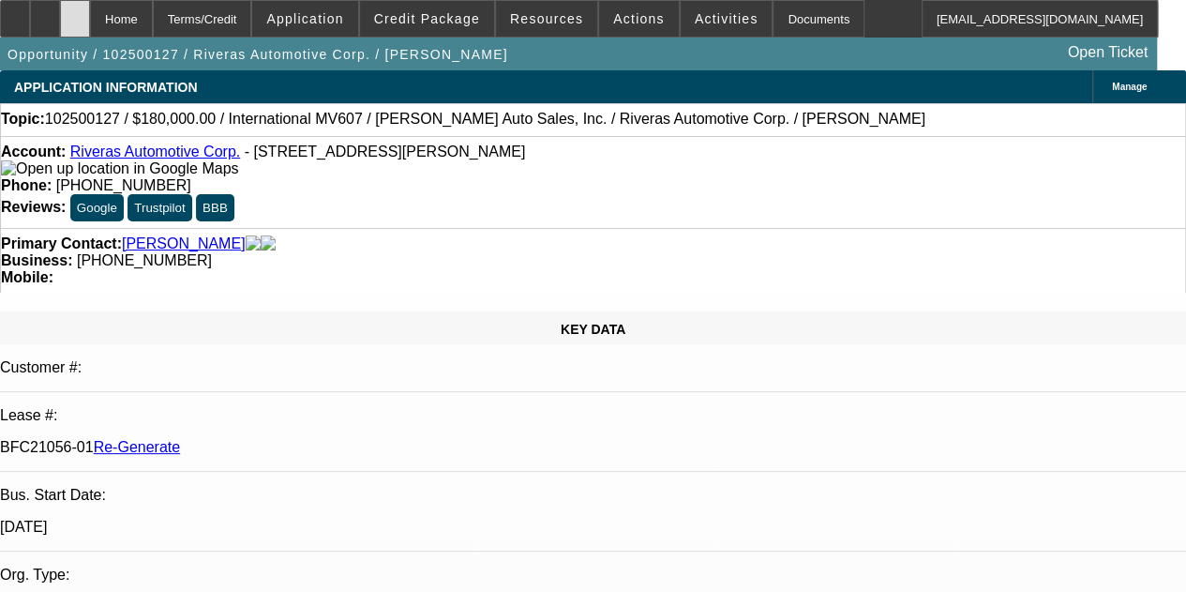
click at [75, 12] on icon at bounding box center [75, 12] width 0 height 0
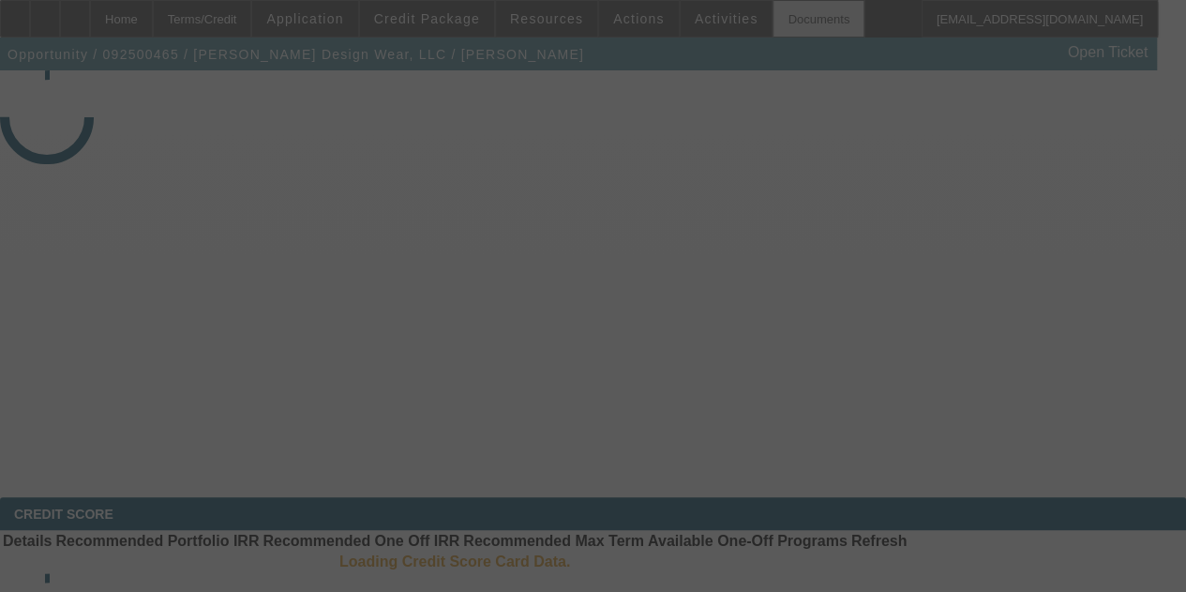
select select "4"
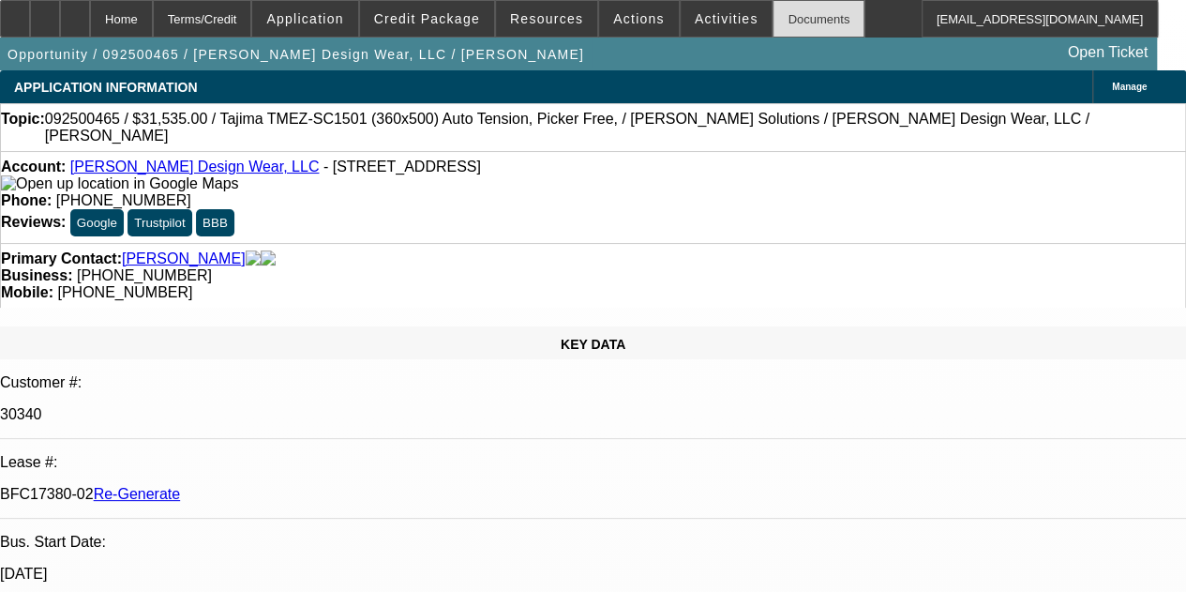
select select "0"
select select "2"
select select "0"
select select "6"
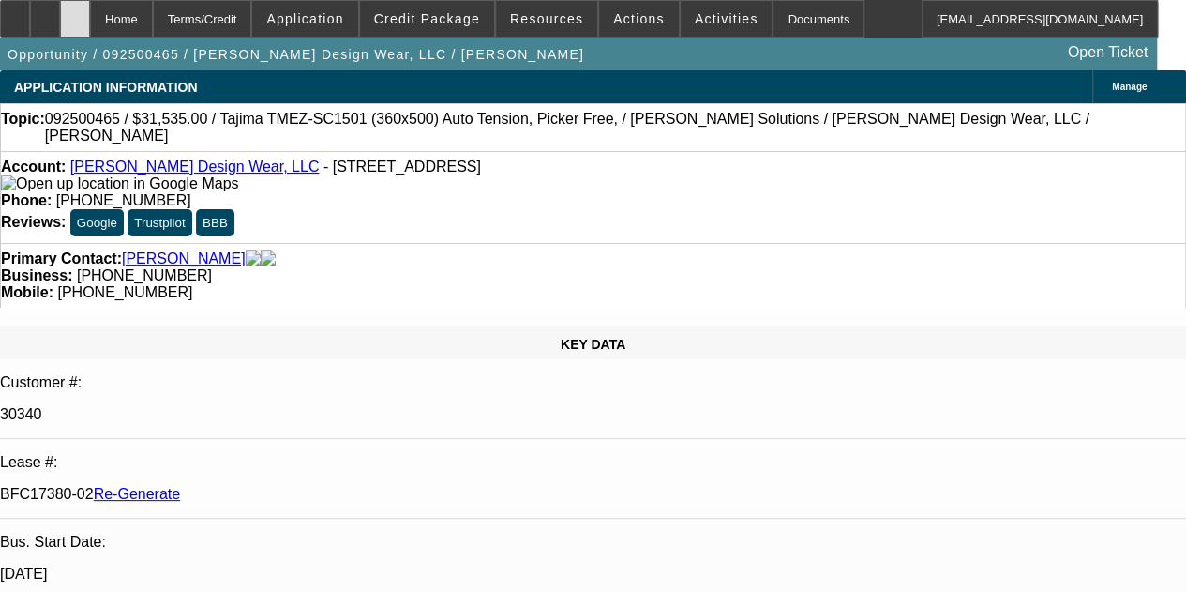
click at [75, 12] on icon at bounding box center [75, 12] width 0 height 0
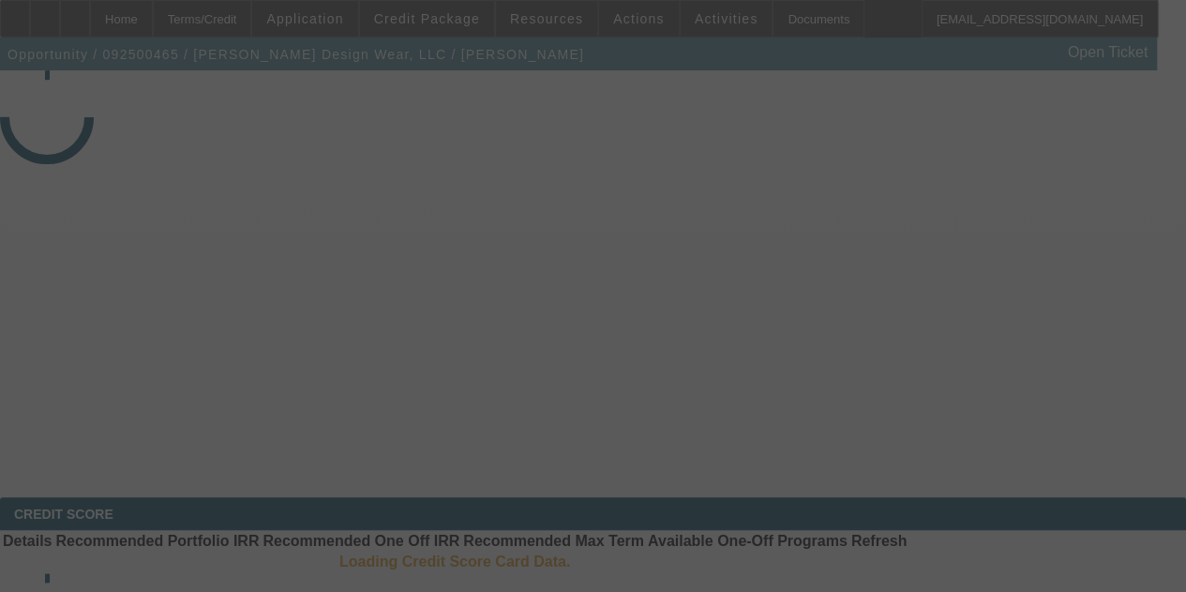
select select "4"
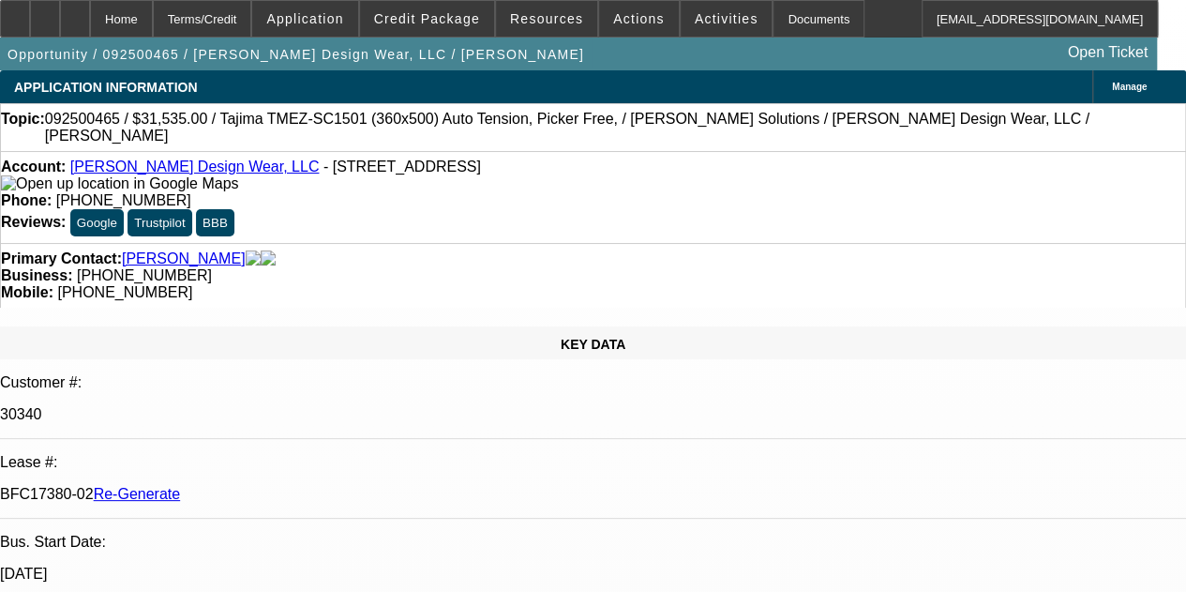
select select "0"
select select "2"
select select "0"
select select "6"
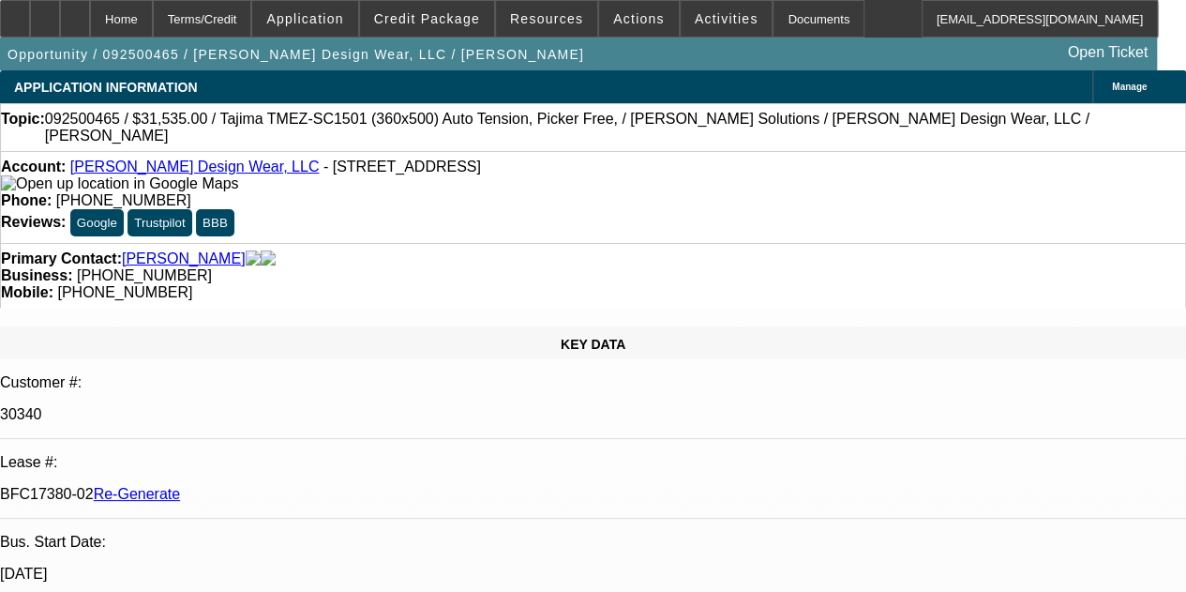
click at [90, 14] on div at bounding box center [75, 19] width 30 height 38
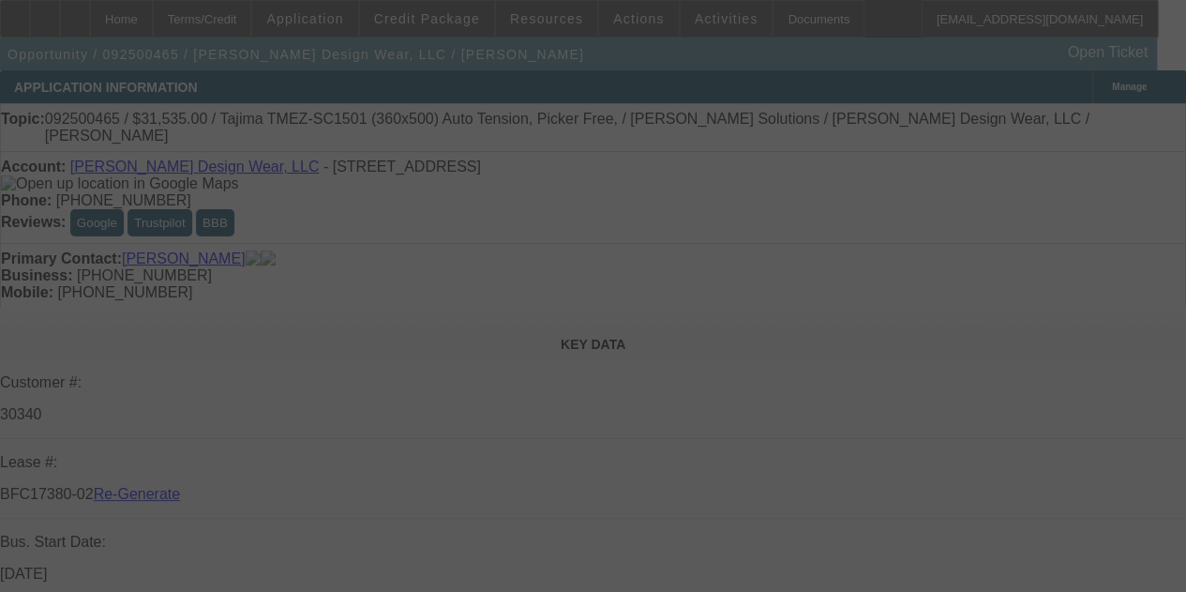
select select "4"
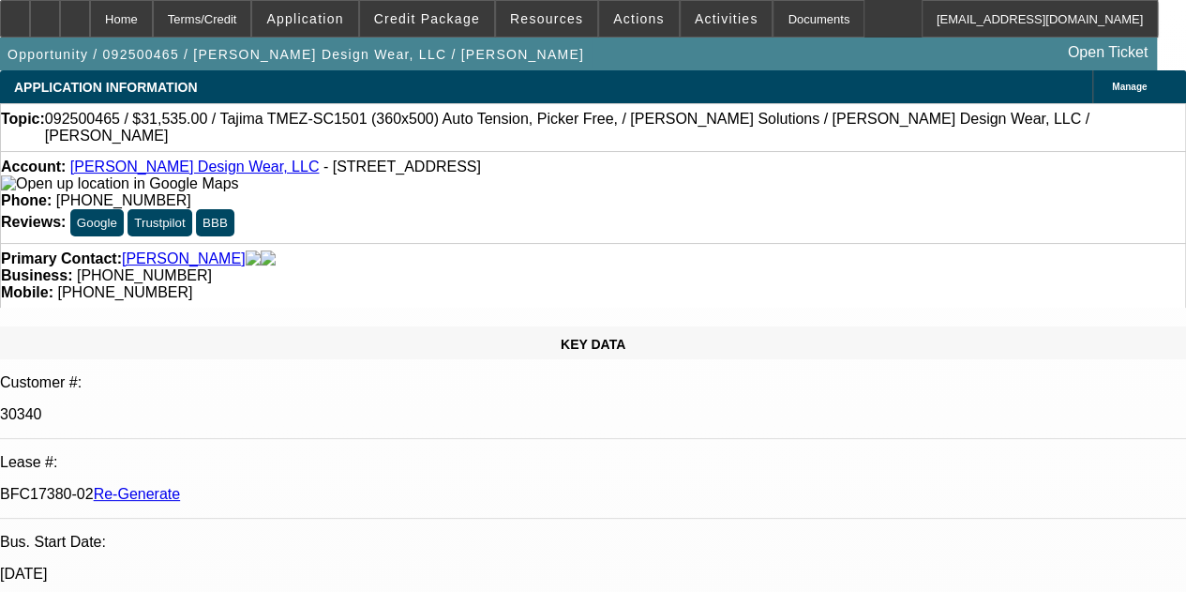
select select "0"
select select "2"
select select "0"
select select "6"
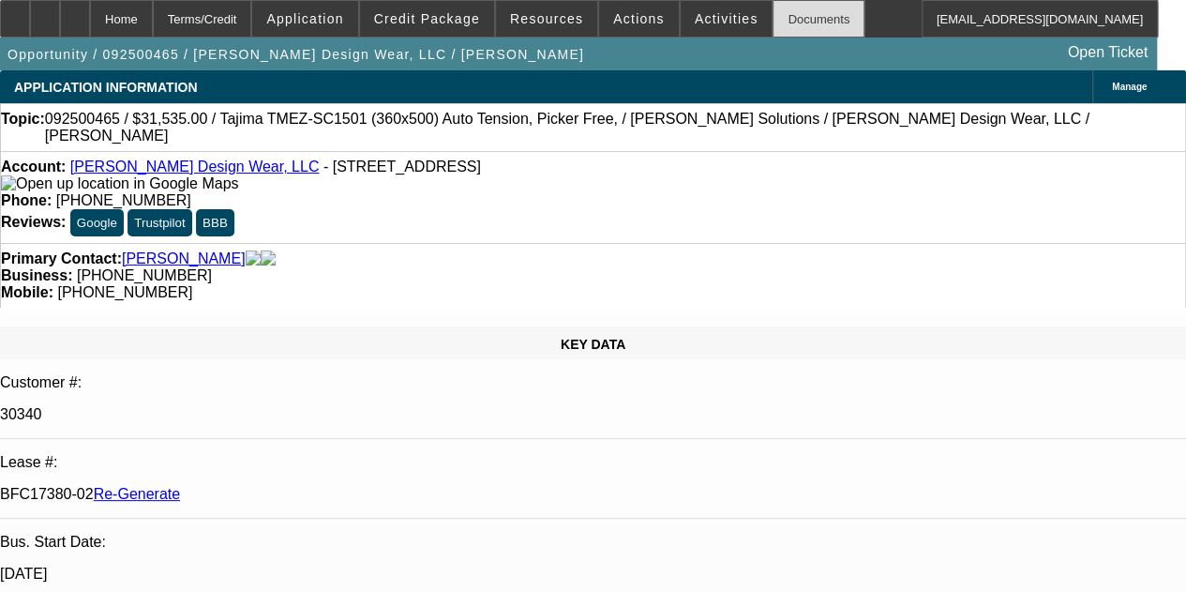
click at [783, 20] on div "Documents" at bounding box center [819, 19] width 92 height 38
click at [773, 10] on div "Documents" at bounding box center [819, 19] width 92 height 38
click at [26, 22] on div at bounding box center [15, 19] width 30 height 38
click at [773, 22] on div "Documents" at bounding box center [819, 19] width 92 height 38
click at [368, 221] on div "Account: Baker Design Wear, LLC - 221 E Main St, Greensburg, IN 47240 Phone: (8…" at bounding box center [593, 197] width 1186 height 92
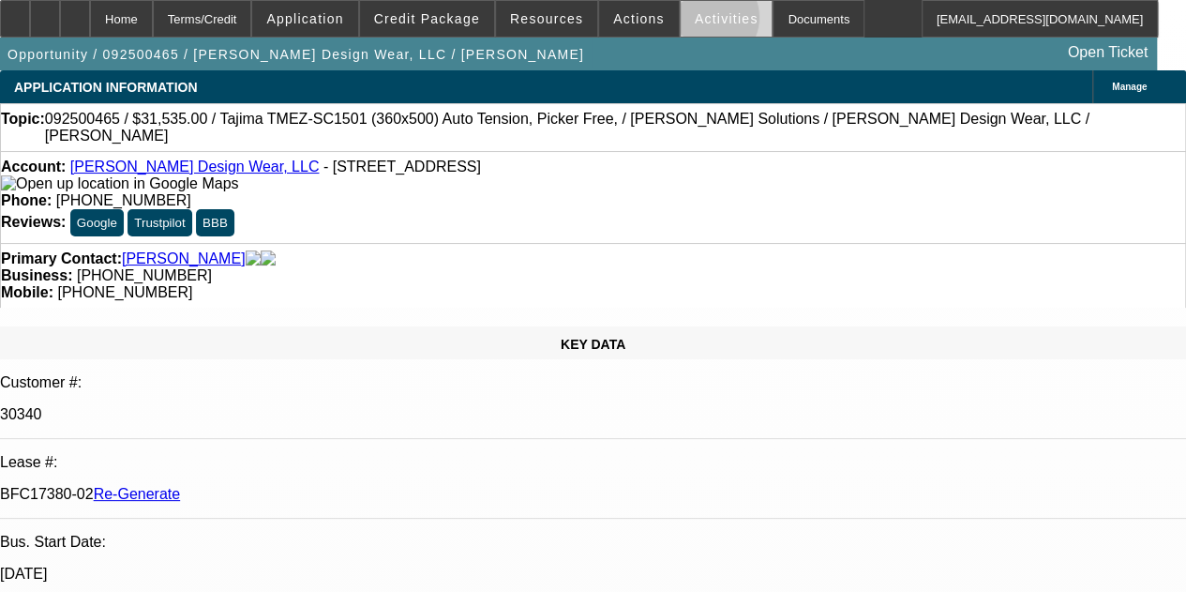
click at [695, 22] on span "Activities" at bounding box center [727, 18] width 64 height 15
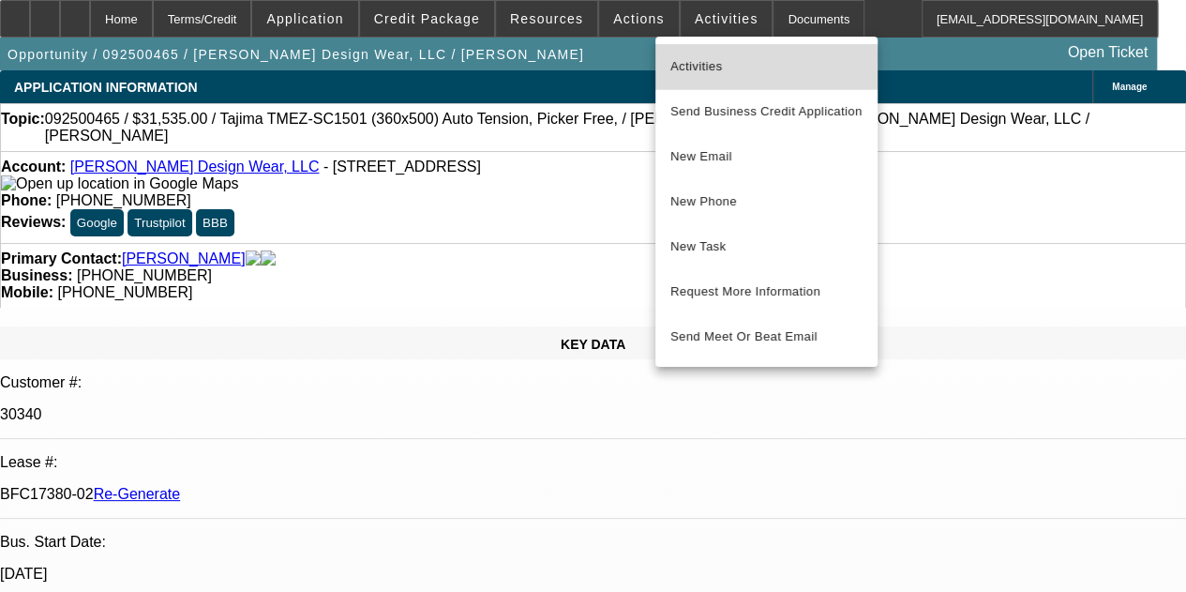
click at [690, 65] on span "Activities" at bounding box center [767, 66] width 192 height 23
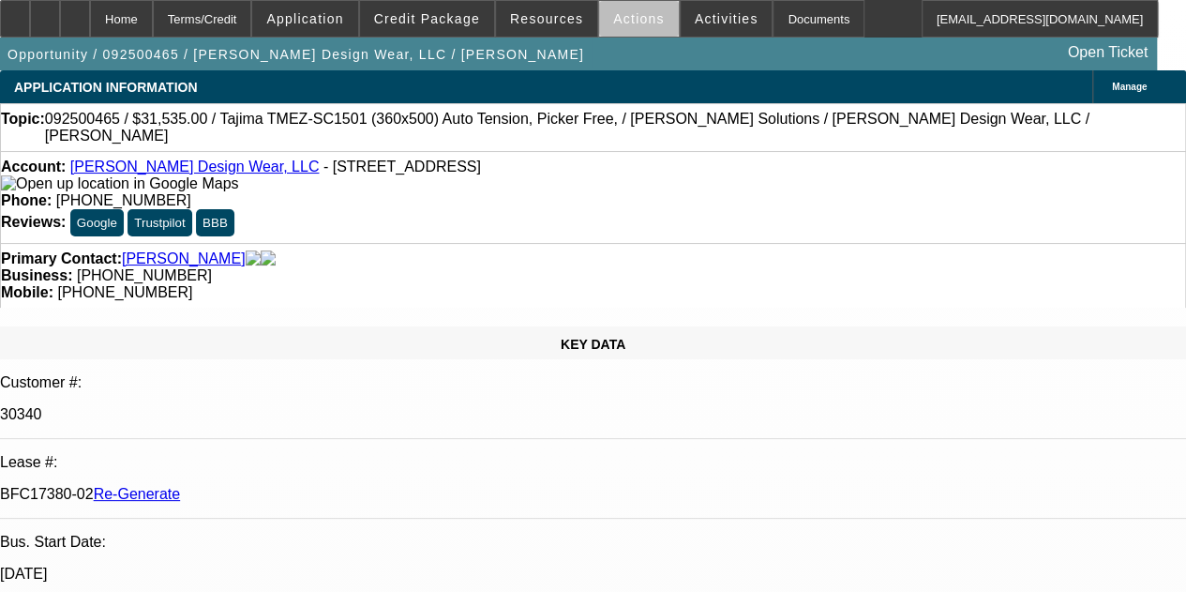
click at [630, 22] on span "Actions" at bounding box center [639, 18] width 52 height 15
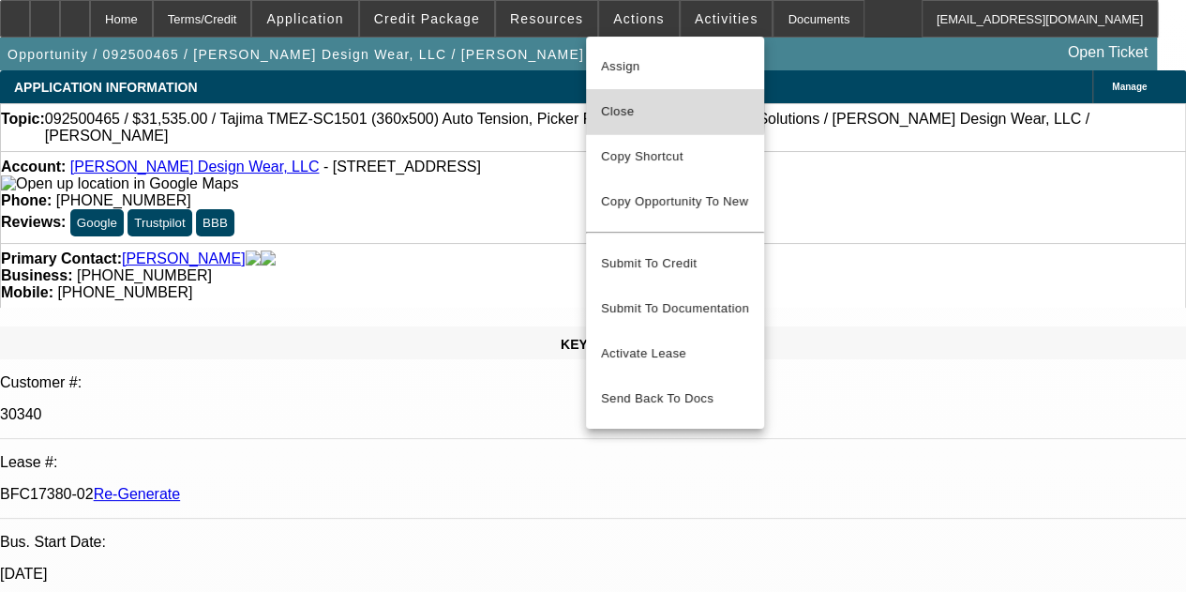
click at [624, 108] on span "Close" at bounding box center [675, 111] width 148 height 23
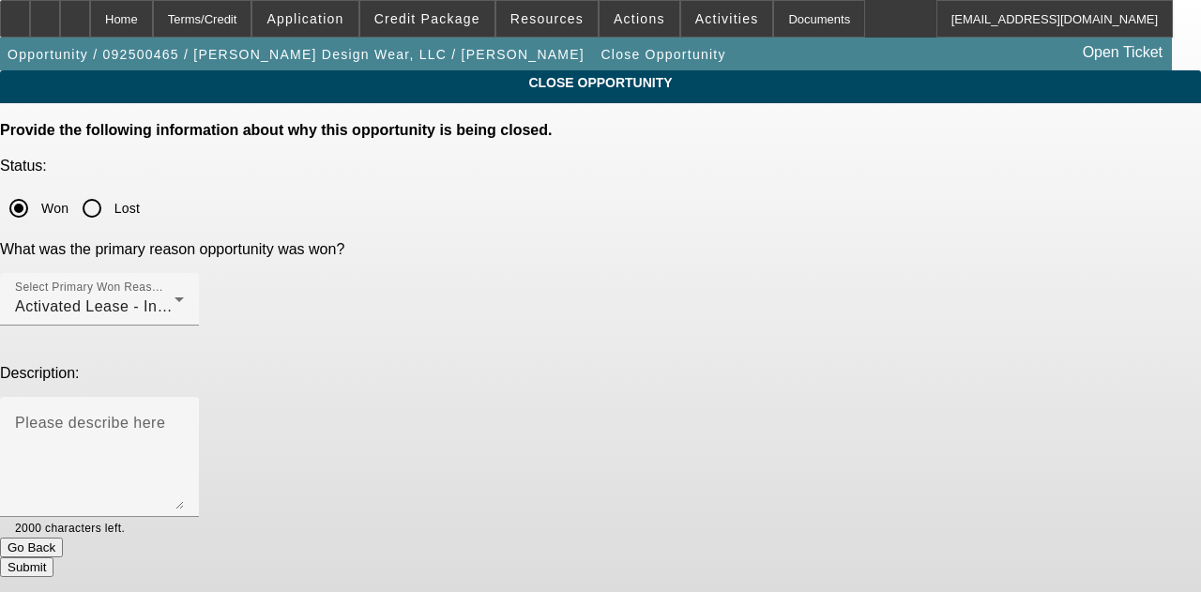
click at [53, 557] on button "Submit" at bounding box center [26, 567] width 53 height 20
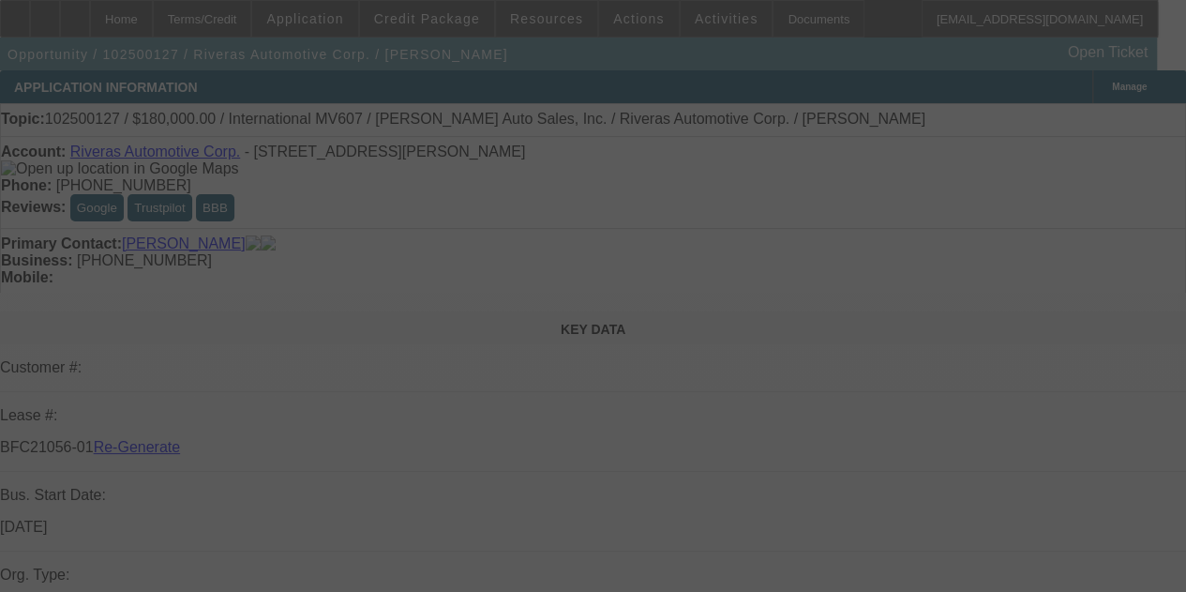
select select "3"
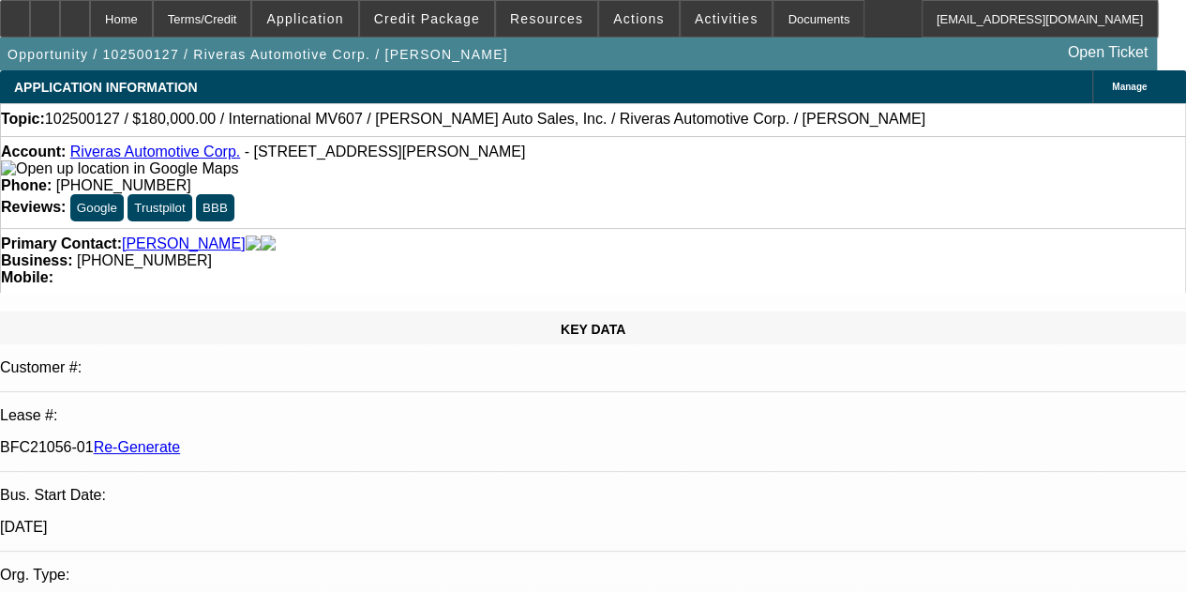
select select "0"
select select "2"
select select "6"
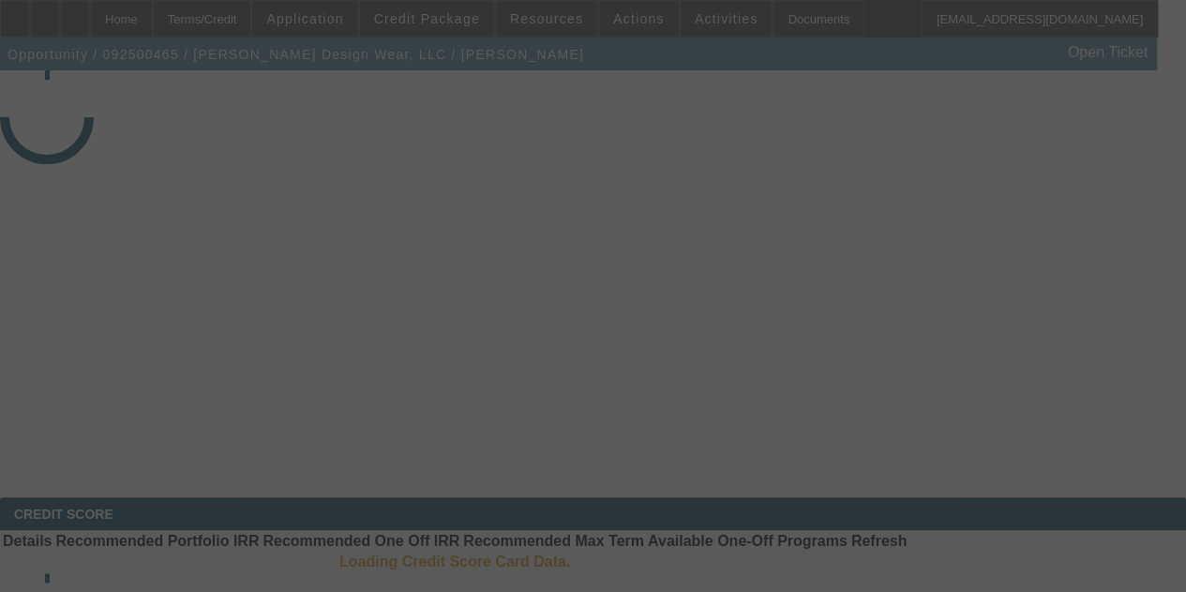
select select "4"
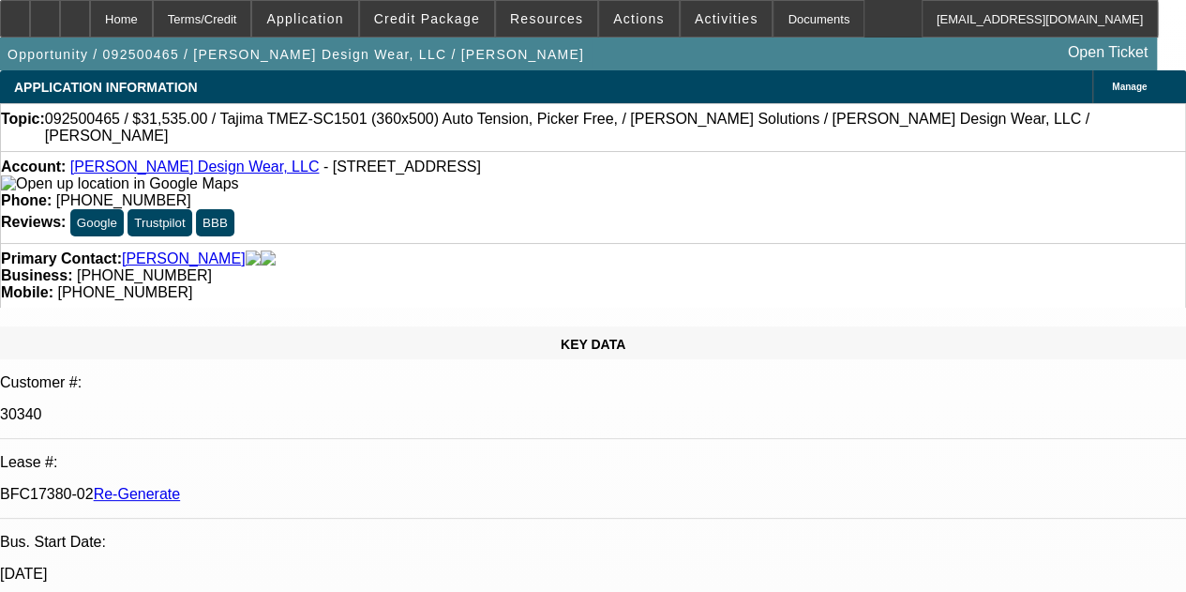
select select "0"
select select "2"
select select "0"
select select "6"
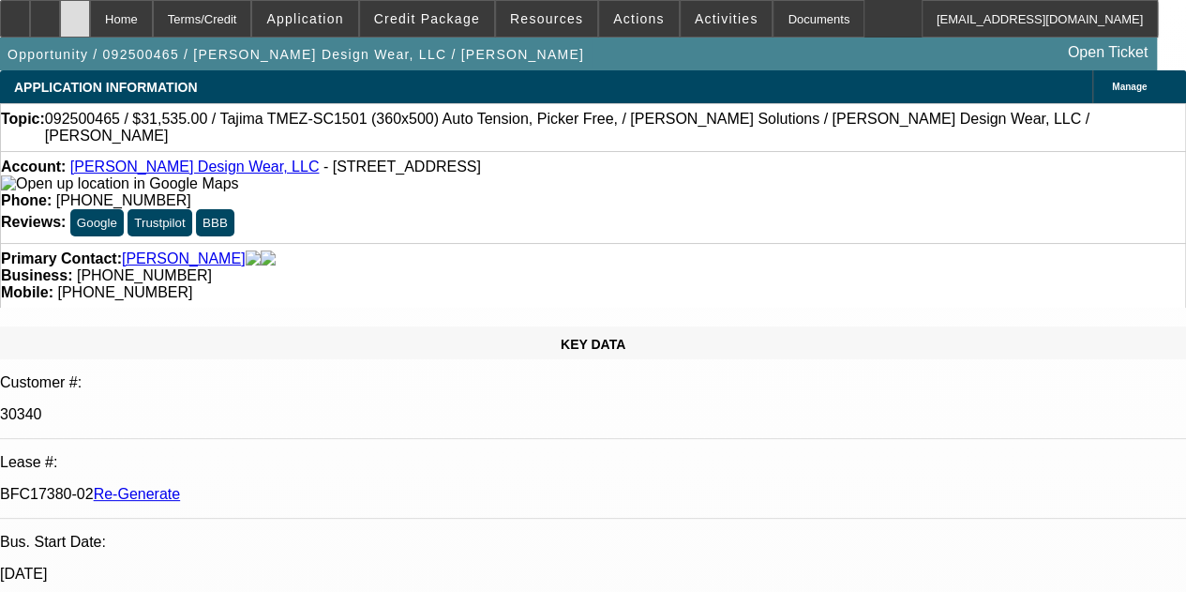
click at [75, 12] on icon at bounding box center [75, 12] width 0 height 0
